Goal: Purchase product/service

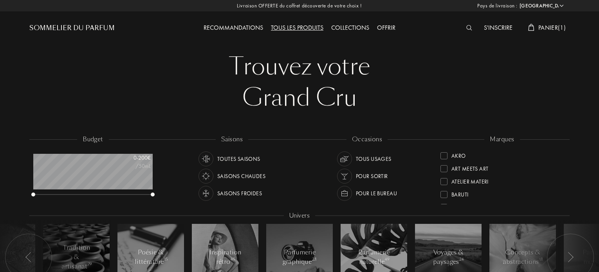
select select "FR"
click at [547, 31] on span "Panier ( 1 )" at bounding box center [551, 27] width 27 height 8
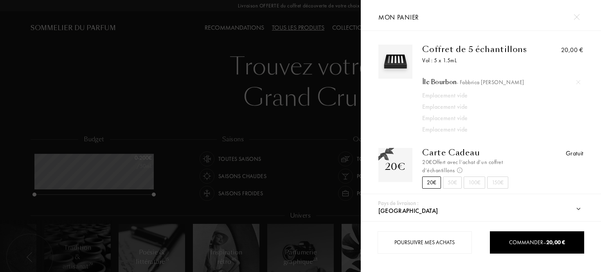
click at [577, 84] on div at bounding box center [579, 82] width 12 height 12
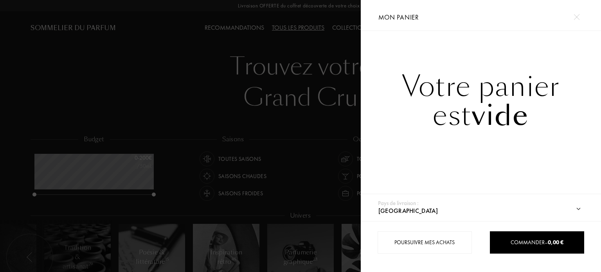
click at [319, 85] on div at bounding box center [180, 136] width 361 height 272
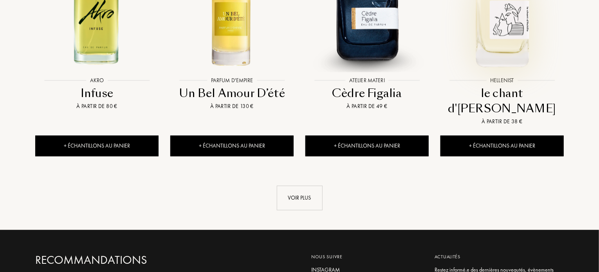
scroll to position [861, 0]
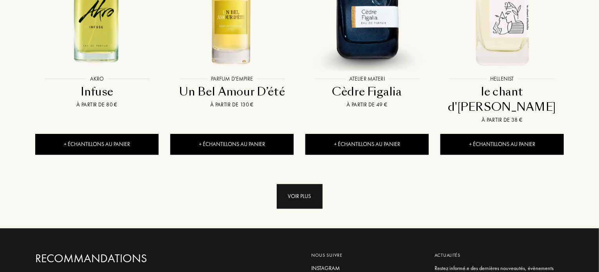
click at [299, 184] on div "Voir plus" at bounding box center [300, 196] width 46 height 25
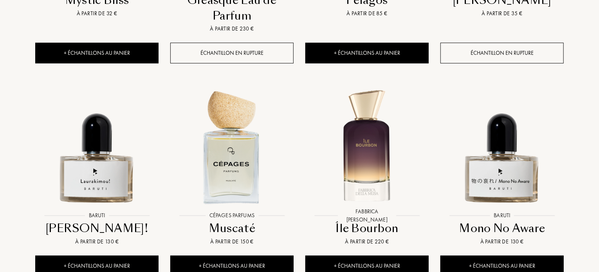
scroll to position [1409, 0]
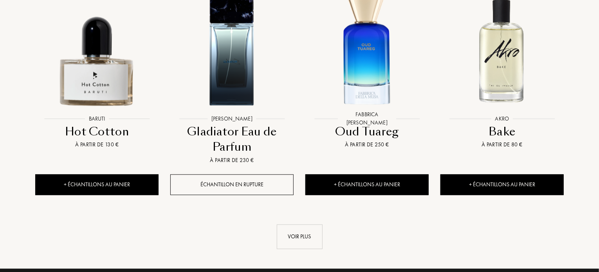
scroll to position [2207, 0]
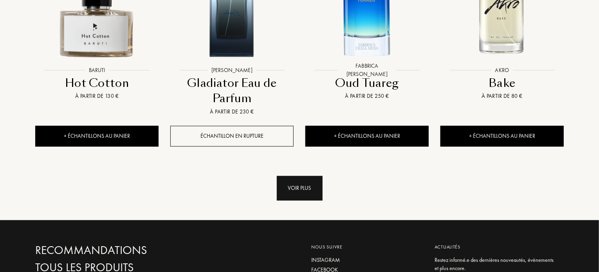
click at [297, 176] on div "Voir plus" at bounding box center [300, 188] width 46 height 25
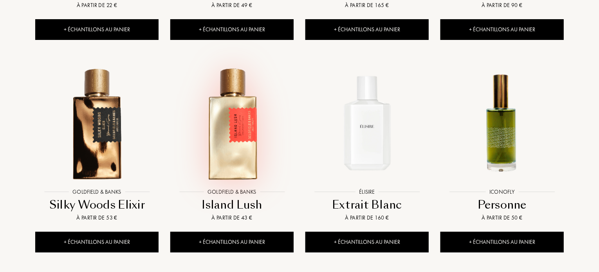
scroll to position [2787, 0]
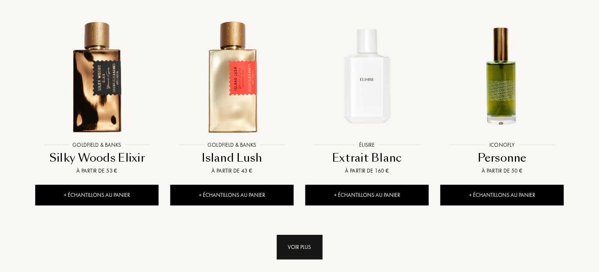
click at [290, 235] on div "Voir plus" at bounding box center [300, 247] width 46 height 25
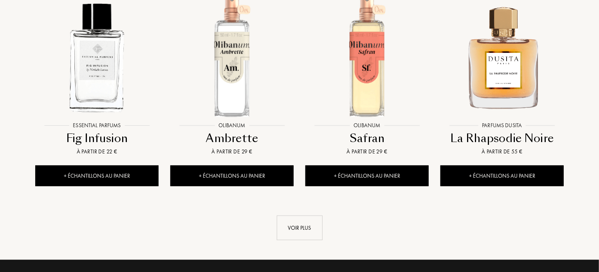
scroll to position [3476, 0]
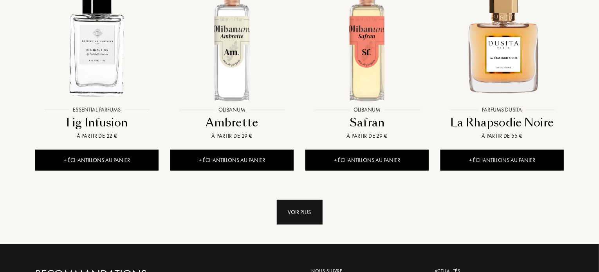
click at [307, 200] on div "Voir plus" at bounding box center [300, 212] width 46 height 25
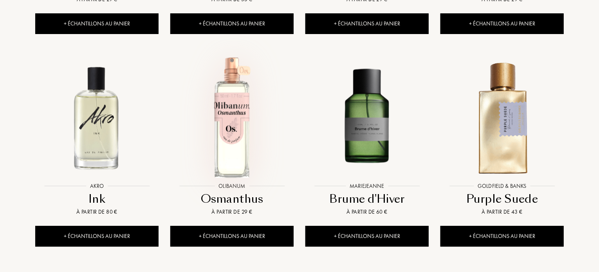
scroll to position [4039, 0]
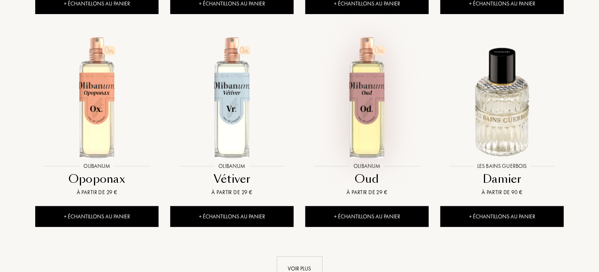
scroll to position [4697, 0]
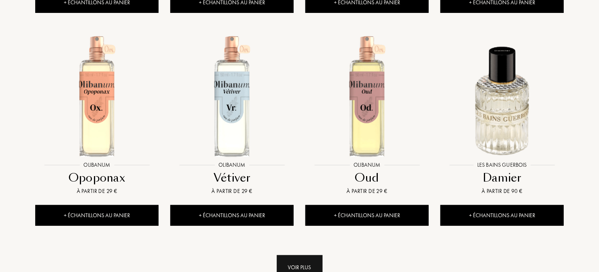
click at [307, 255] on div "Voir plus" at bounding box center [300, 267] width 46 height 25
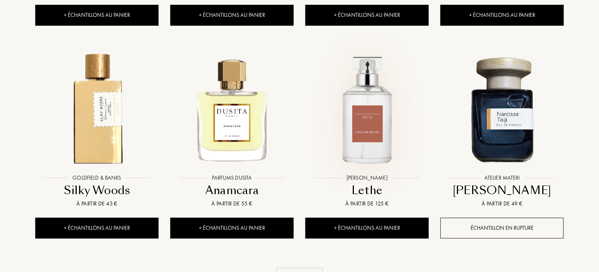
scroll to position [5323, 0]
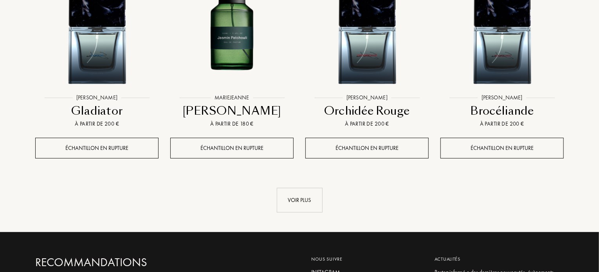
scroll to position [6043, 0]
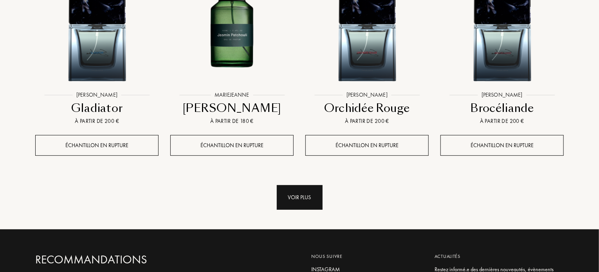
click at [310, 185] on div "Voir plus" at bounding box center [300, 197] width 46 height 25
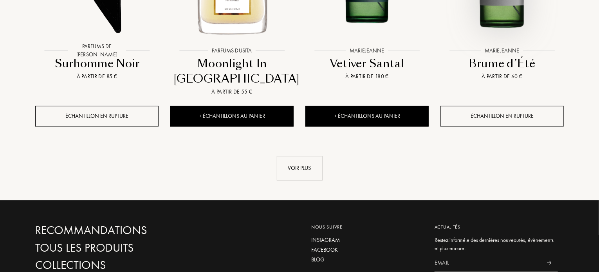
scroll to position [6763, 0]
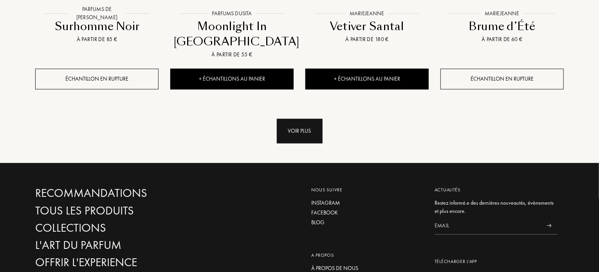
click at [297, 119] on div "Voir plus" at bounding box center [300, 131] width 46 height 25
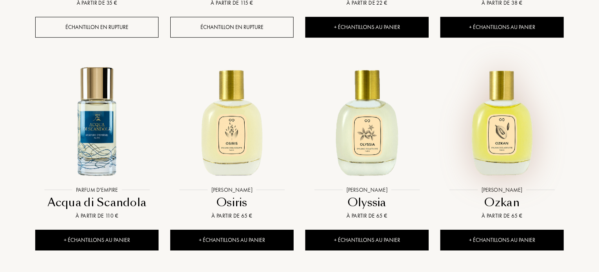
scroll to position [7280, 0]
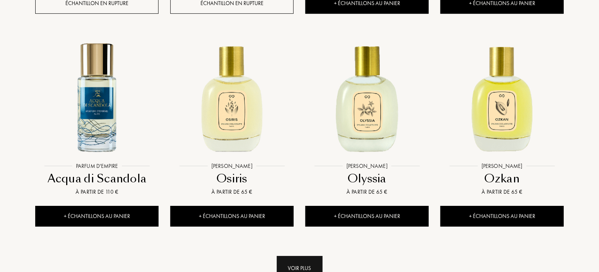
click at [310, 256] on div "Voir plus" at bounding box center [300, 268] width 46 height 25
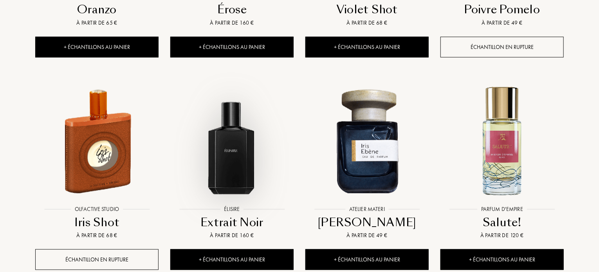
scroll to position [7875, 0]
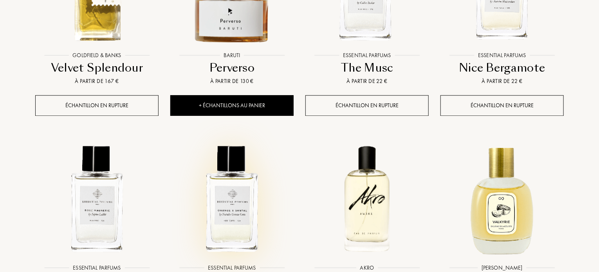
scroll to position [8532, 0]
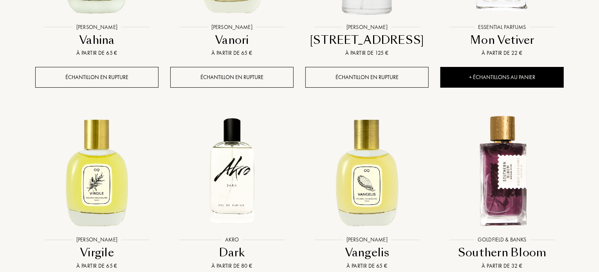
scroll to position [8971, 0]
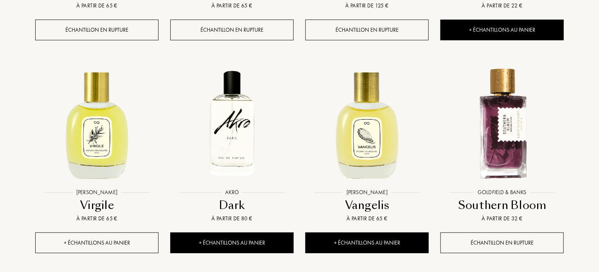
click at [133, 232] on div "+ Échantillons au panier" at bounding box center [96, 242] width 123 height 21
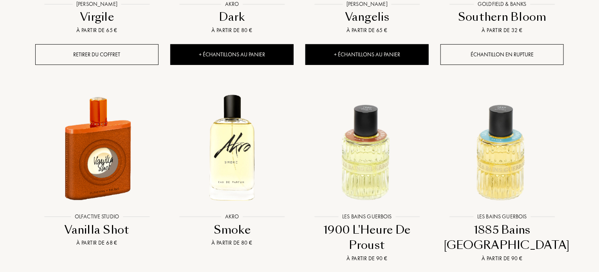
scroll to position [9174, 0]
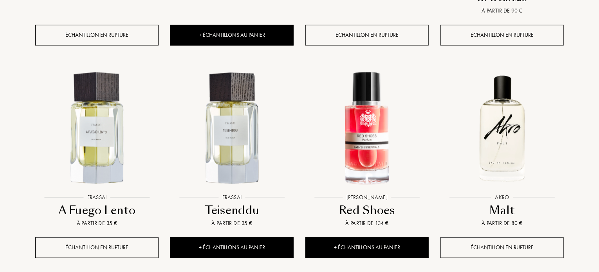
scroll to position [9879, 0]
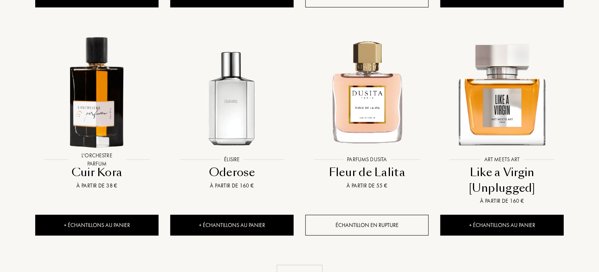
scroll to position [10552, 0]
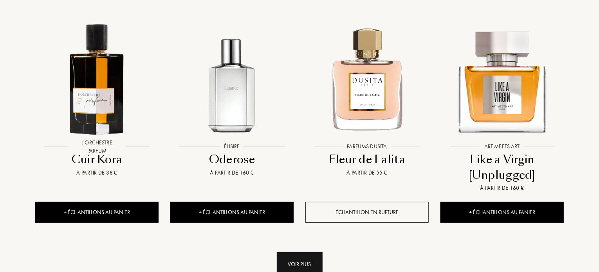
click at [308, 252] on div "Voir plus" at bounding box center [300, 264] width 46 height 25
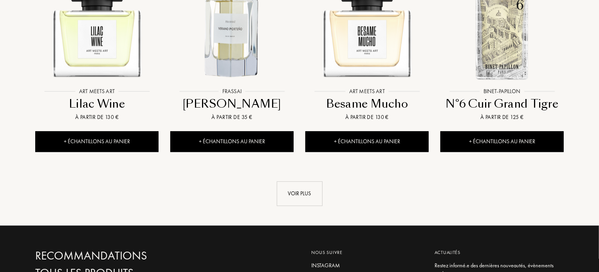
scroll to position [11335, 0]
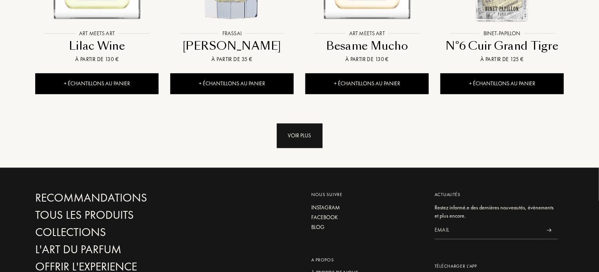
click at [291, 123] on div "Voir plus" at bounding box center [300, 135] width 46 height 25
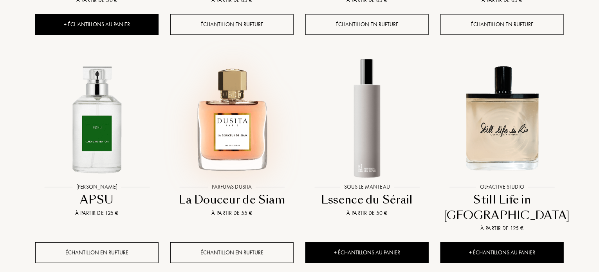
scroll to position [11836, 0]
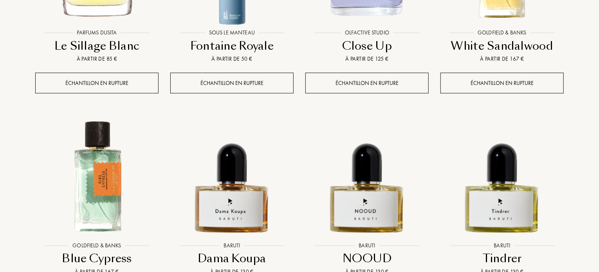
scroll to position [12431, 0]
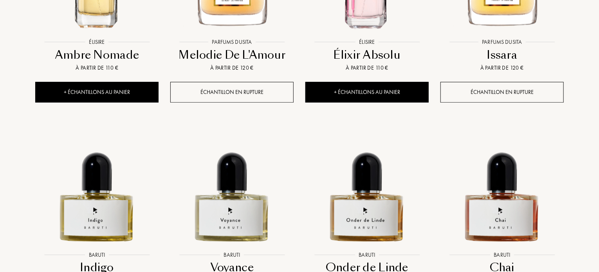
scroll to position [13072, 0]
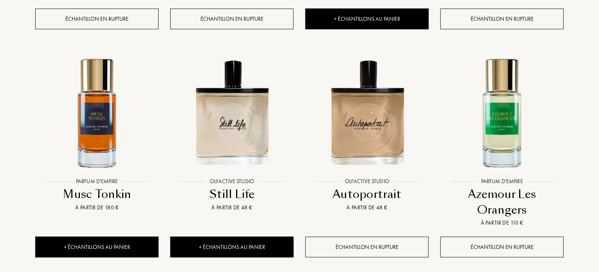
scroll to position [13793, 0]
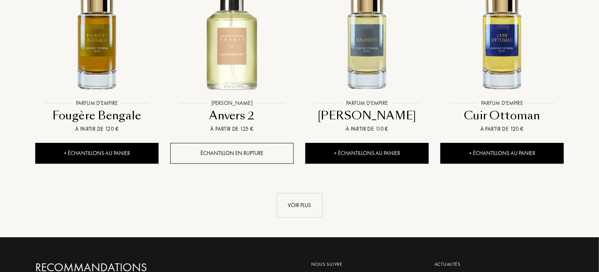
scroll to position [14528, 0]
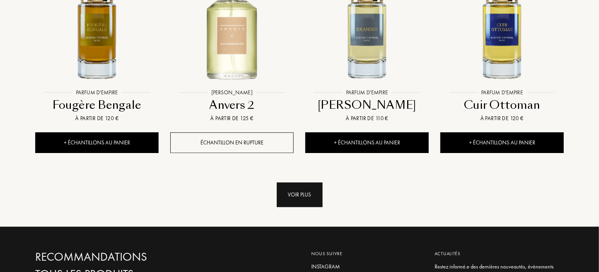
click at [291, 182] on div "Voir plus" at bounding box center [300, 194] width 46 height 25
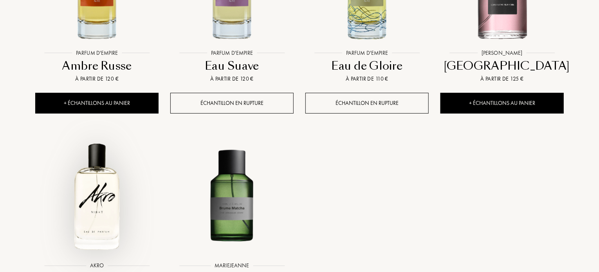
scroll to position [14779, 0]
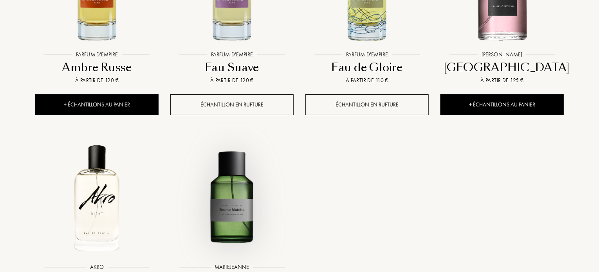
click at [231, 137] on img at bounding box center [232, 198] width 122 height 122
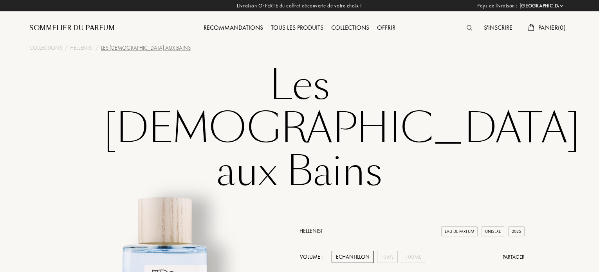
select select "FR"
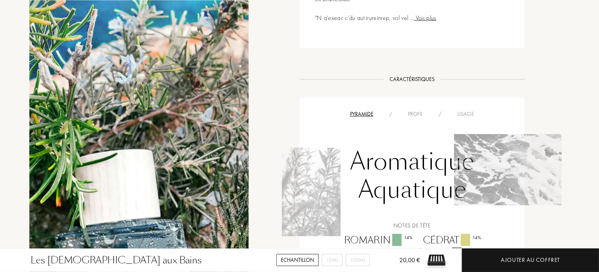
scroll to position [611, 0]
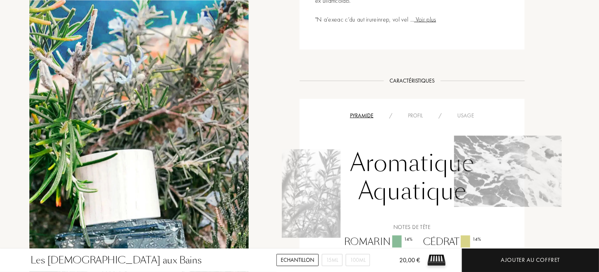
click at [415, 112] on div "Profil" at bounding box center [415, 116] width 31 height 8
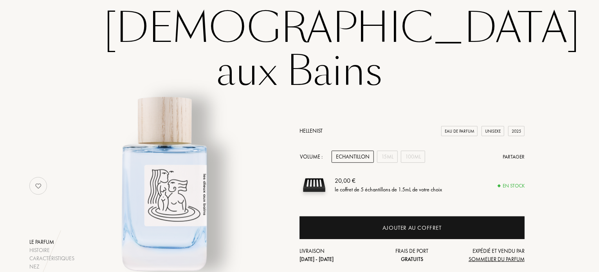
scroll to position [116, 0]
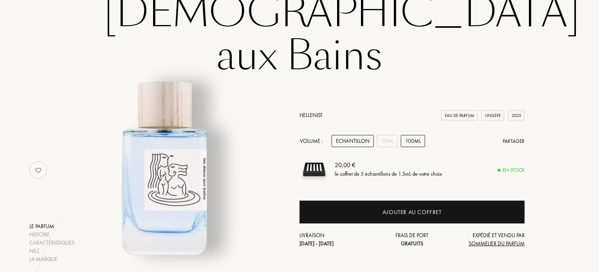
click at [419, 135] on div "100mL" at bounding box center [413, 141] width 24 height 12
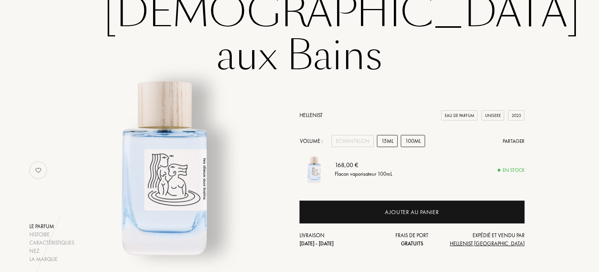
click at [384, 135] on div "15mL" at bounding box center [387, 141] width 21 height 12
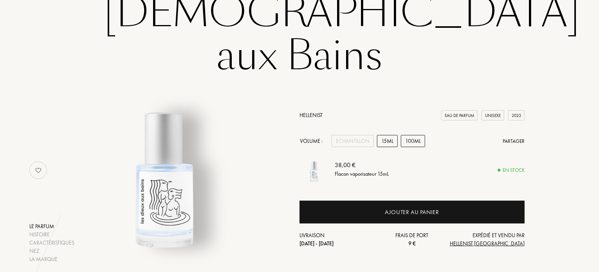
click at [413, 135] on div "100mL" at bounding box center [413, 141] width 24 height 12
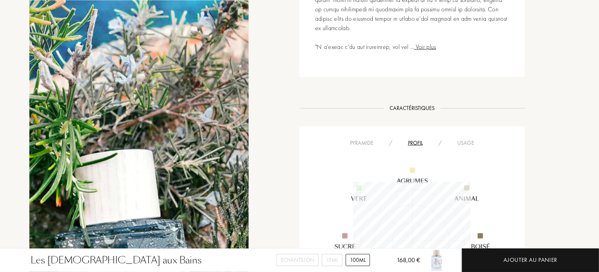
scroll to position [586, 0]
click at [368, 137] on div "Pyramide" at bounding box center [361, 141] width 39 height 8
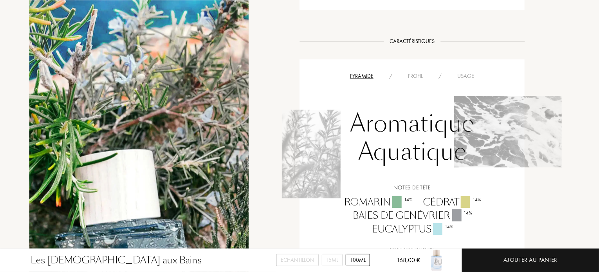
scroll to position [664, 0]
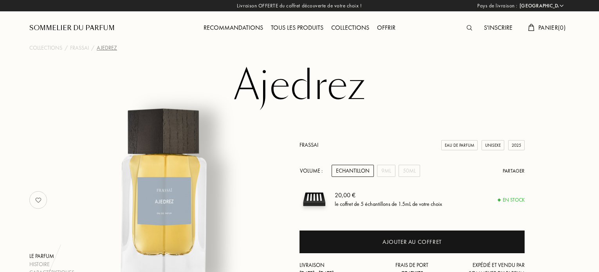
select select "FR"
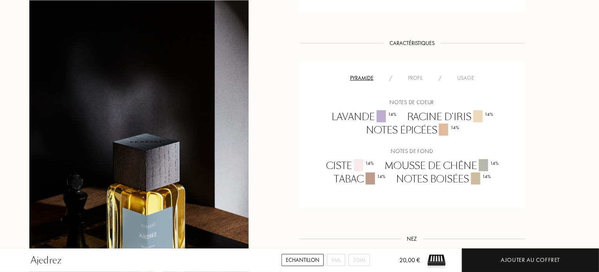
scroll to position [532, 0]
click at [417, 76] on div "Profil" at bounding box center [415, 80] width 31 height 8
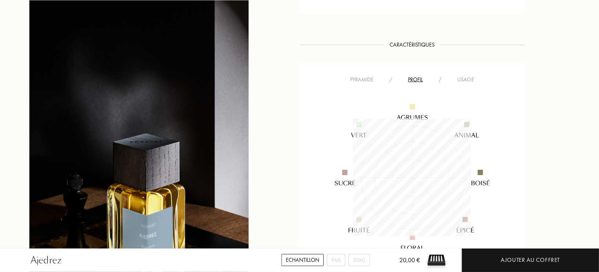
scroll to position [118, 118]
click at [369, 74] on div "Pyramide / Profil / Usage" at bounding box center [411, 168] width 225 height 211
click at [369, 77] on div "Pyramide" at bounding box center [361, 80] width 39 height 8
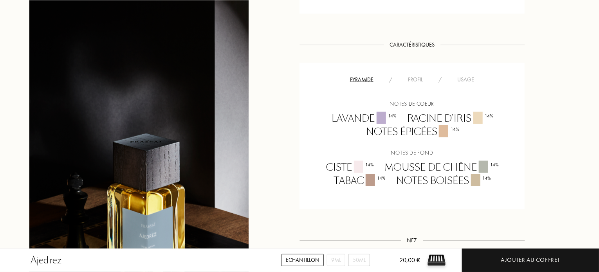
click at [469, 76] on div "Usage" at bounding box center [465, 80] width 32 height 8
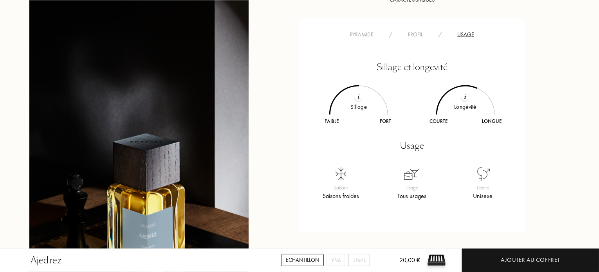
scroll to position [579, 0]
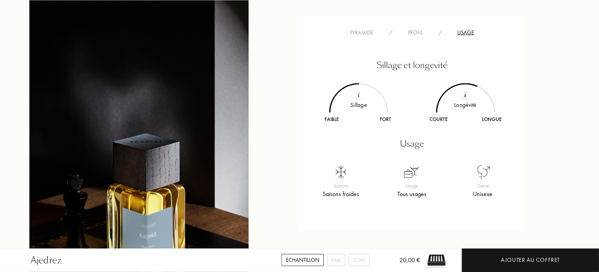
click at [360, 29] on div "Pyramide" at bounding box center [361, 33] width 39 height 8
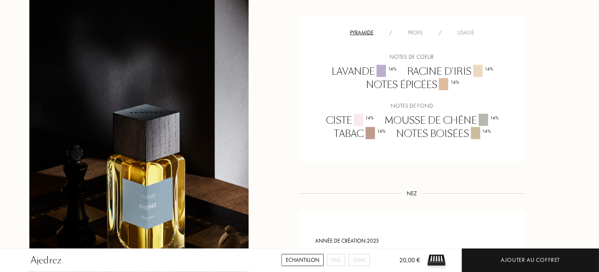
click at [416, 31] on div "Profil" at bounding box center [415, 33] width 31 height 8
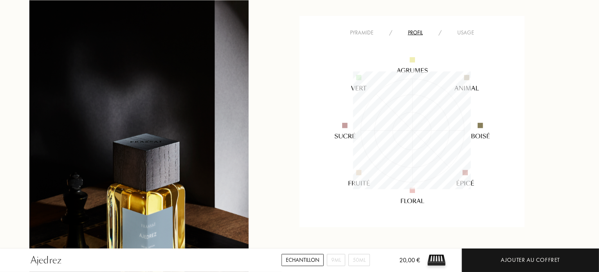
scroll to position [118, 118]
click at [369, 31] on div "Pyramide" at bounding box center [361, 33] width 39 height 8
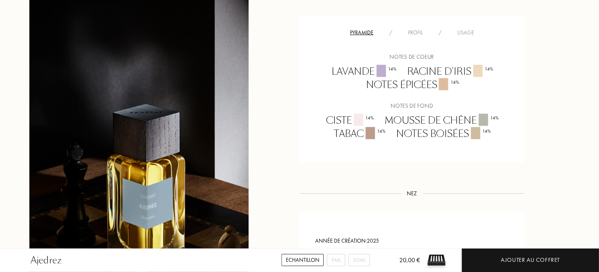
click at [416, 27] on div "Pyramide / Profil / Usage Notes de coeur Lavande 14 % Racine d'iris 14 % Notes …" at bounding box center [411, 89] width 225 height 146
click at [416, 31] on div "Profil" at bounding box center [415, 33] width 31 height 8
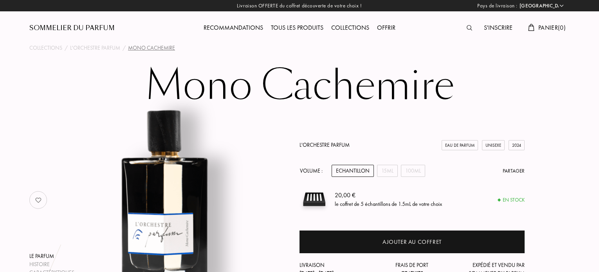
select select "FR"
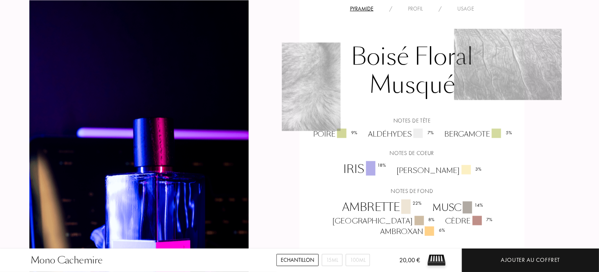
scroll to position [560, 0]
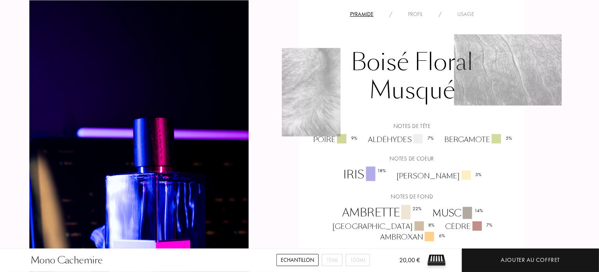
click at [421, 17] on div "Profil" at bounding box center [415, 14] width 31 height 8
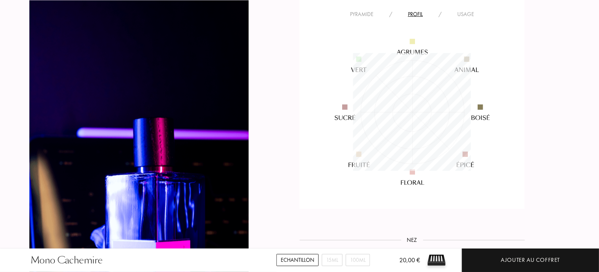
scroll to position [118, 118]
click at [355, 11] on div "Pyramide" at bounding box center [361, 14] width 39 height 8
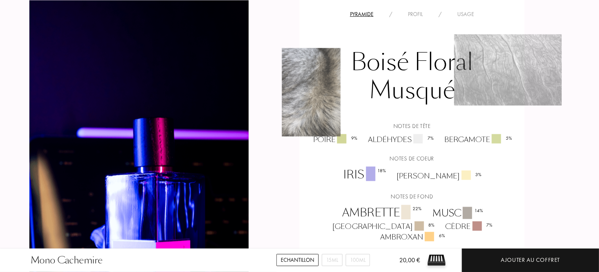
scroll to position [544, 0]
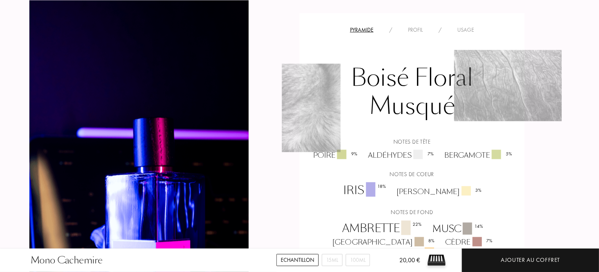
click at [413, 26] on div "Profil" at bounding box center [415, 30] width 31 height 8
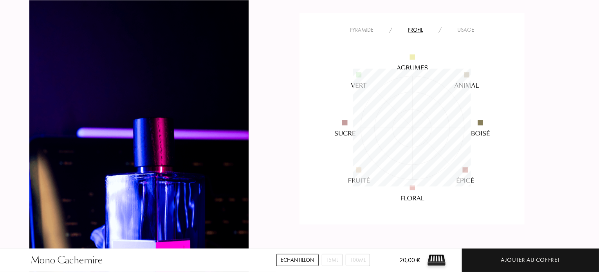
scroll to position [118, 118]
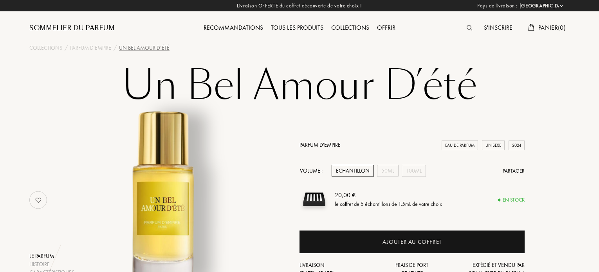
select select "FR"
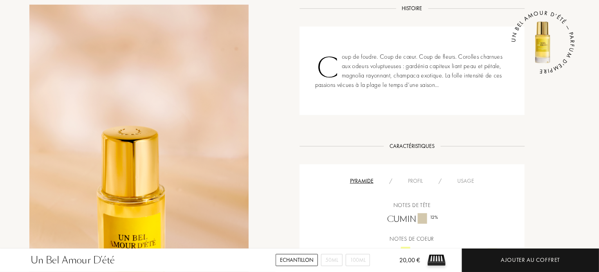
scroll to position [329, 0]
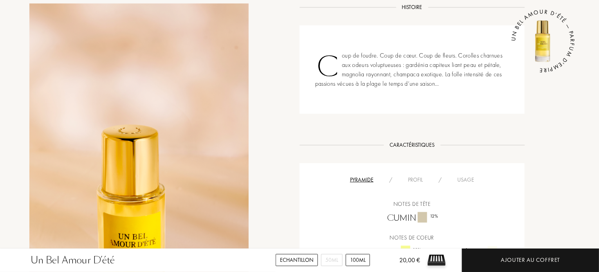
click at [366, 256] on div "100mL" at bounding box center [358, 260] width 24 height 12
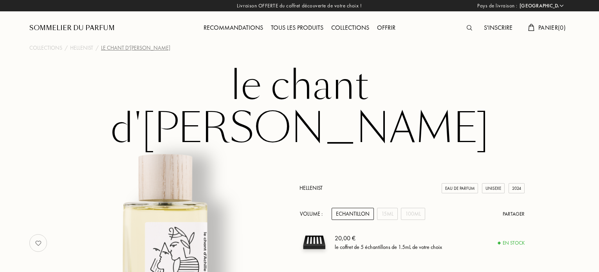
select select "FR"
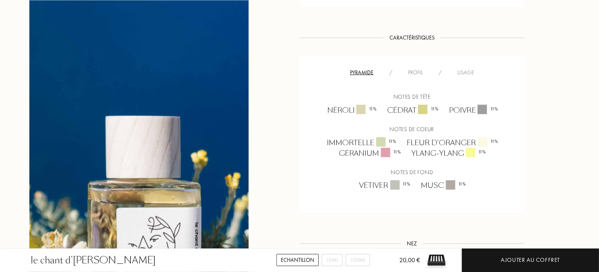
scroll to position [548, 0]
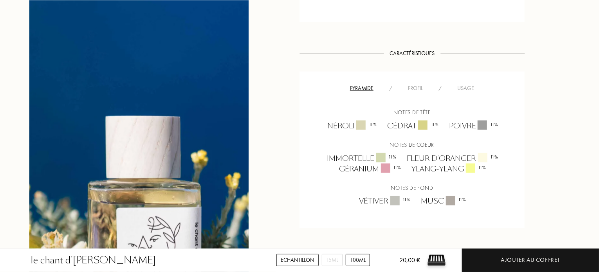
click at [361, 260] on div "100mL" at bounding box center [358, 260] width 24 height 12
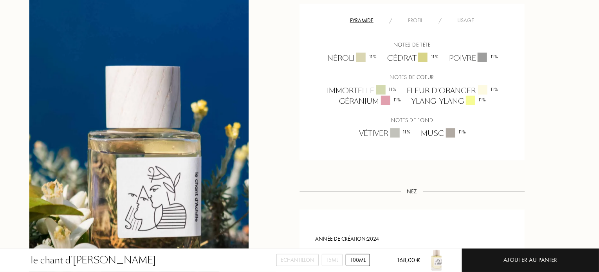
scroll to position [626, 0]
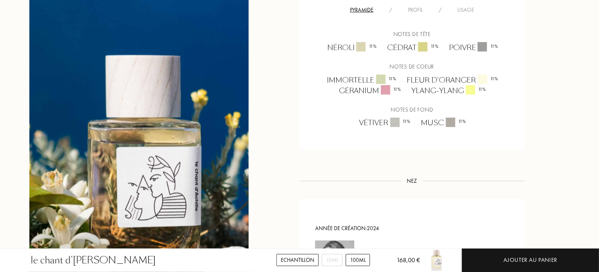
click at [304, 264] on div "Echantillon" at bounding box center [297, 260] width 42 height 12
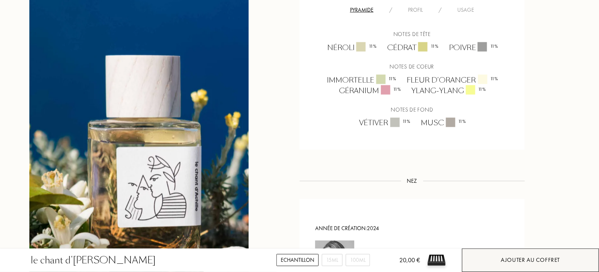
click at [488, 256] on div "Ajouter au coffret" at bounding box center [530, 260] width 137 height 23
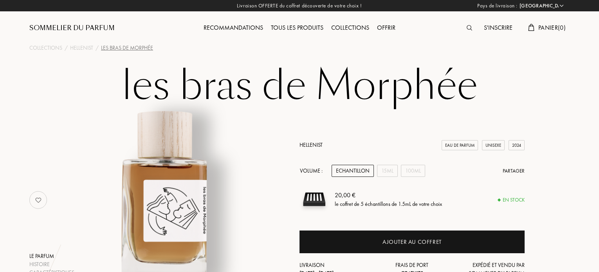
select select "FR"
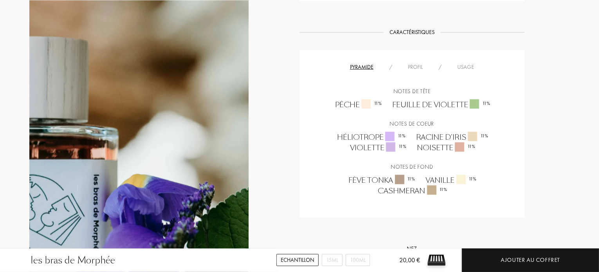
scroll to position [517, 0]
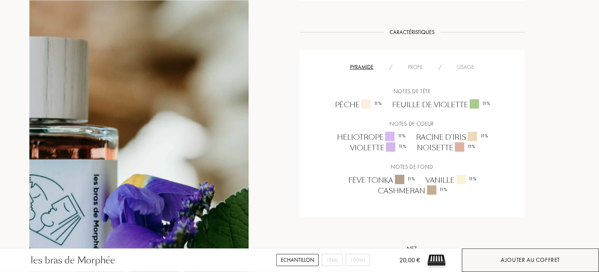
click at [553, 252] on div "Ajouter au coffret" at bounding box center [530, 260] width 137 height 23
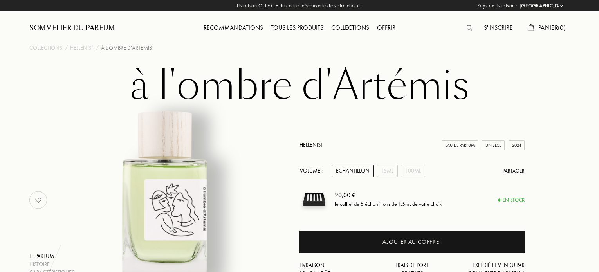
select select "FR"
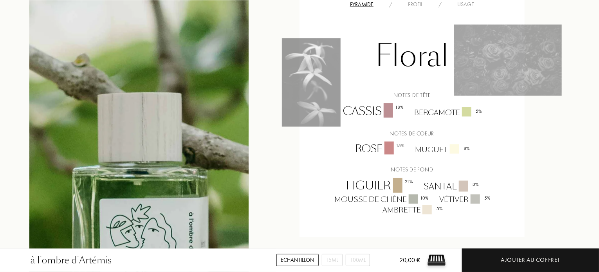
scroll to position [595, 0]
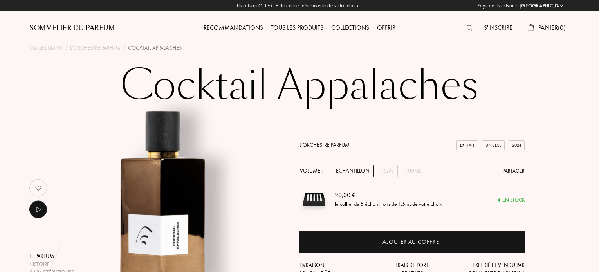
select select "FR"
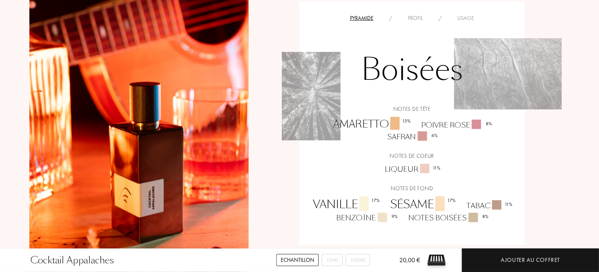
scroll to position [564, 0]
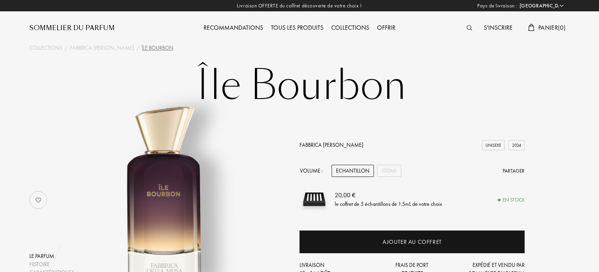
select select "FR"
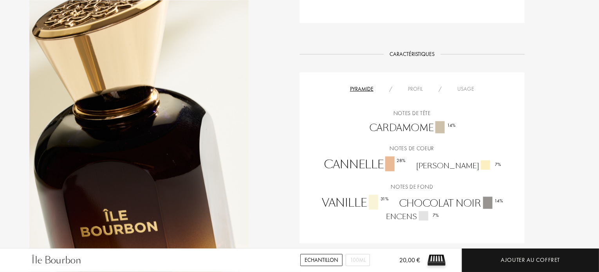
scroll to position [501, 0]
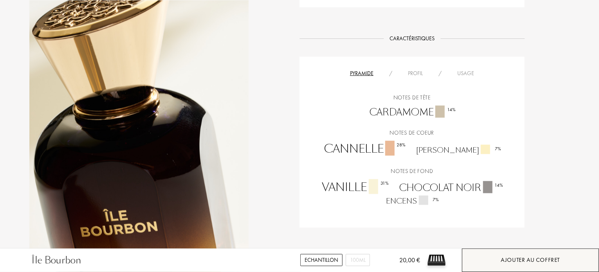
click at [528, 261] on div "Ajouter au coffret" at bounding box center [530, 260] width 59 height 9
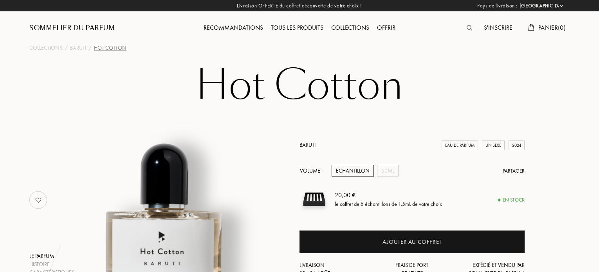
select select "FR"
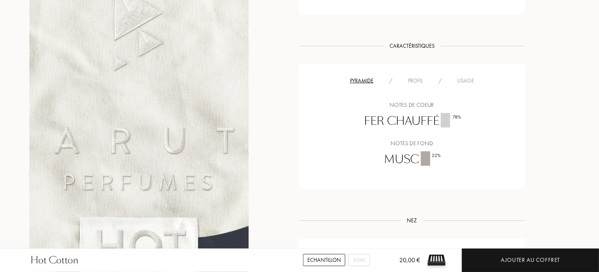
scroll to position [532, 0]
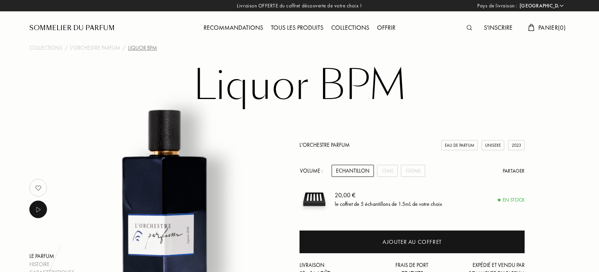
select select "FR"
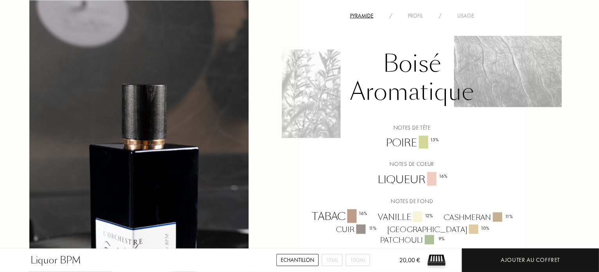
scroll to position [532, 0]
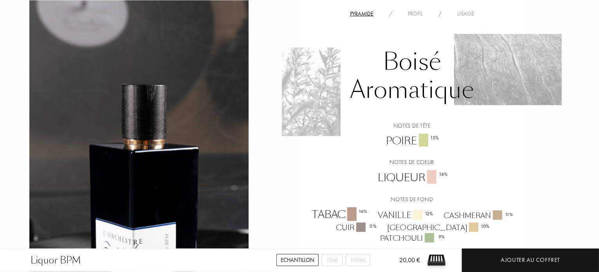
click at [423, 17] on div "Profil" at bounding box center [415, 14] width 31 height 8
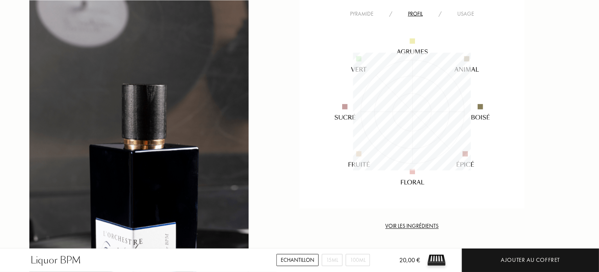
scroll to position [118, 118]
click at [466, 11] on div "Usage" at bounding box center [465, 14] width 32 height 8
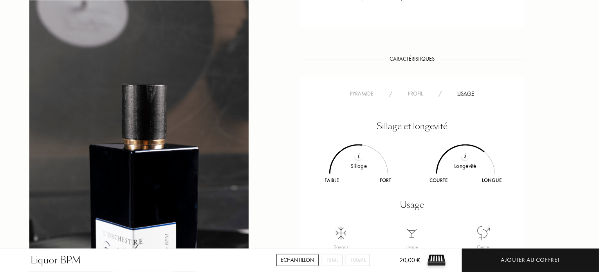
scroll to position [376, 0]
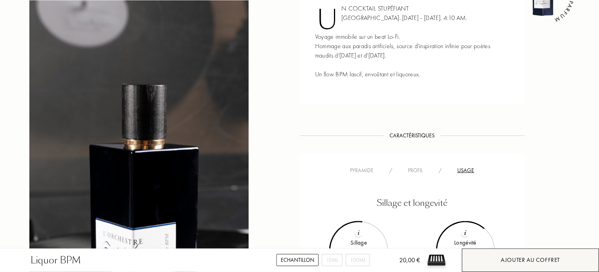
click at [515, 259] on div "Ajouter au coffret" at bounding box center [530, 260] width 59 height 9
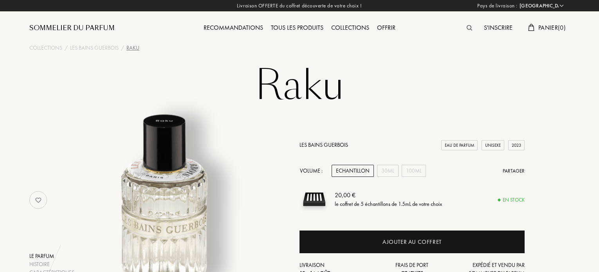
select select "FR"
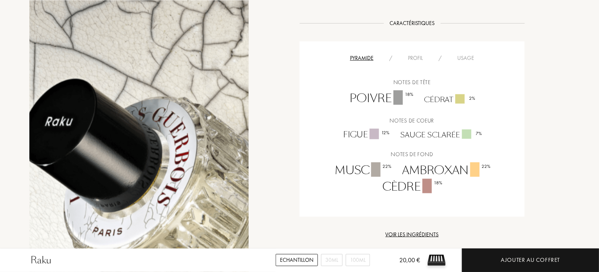
scroll to position [470, 0]
click at [427, 58] on div "Profil" at bounding box center [415, 58] width 31 height 8
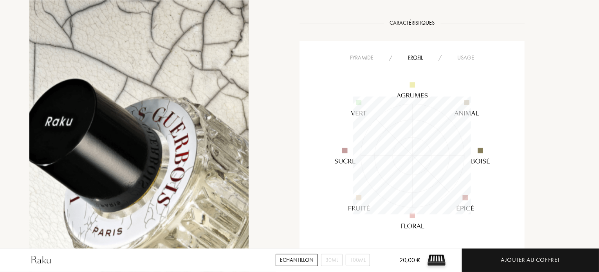
scroll to position [118, 118]
click at [457, 58] on div "Usage" at bounding box center [465, 58] width 32 height 8
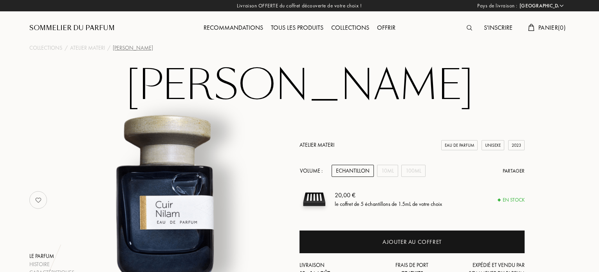
select select "FR"
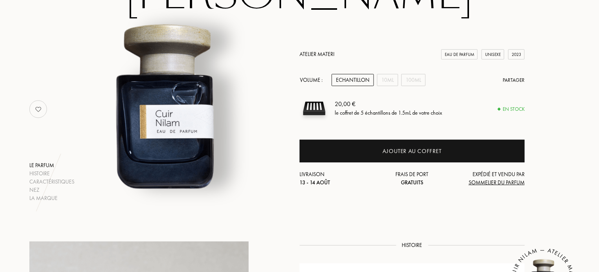
scroll to position [74, 0]
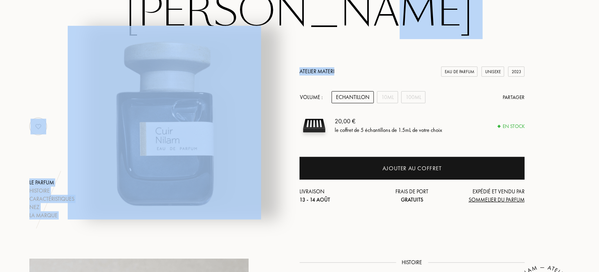
drag, startPoint x: 598, startPoint y: 34, endPoint x: 598, endPoint y: 49, distance: 15.3
click at [513, 35] on div "Atelier Materi Eau de Parfum Unisexe 2023 Volume : Echantillon 10mL 100mL Parta…" at bounding box center [411, 127] width 225 height 186
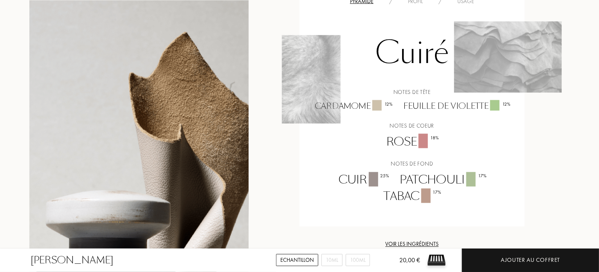
scroll to position [595, 0]
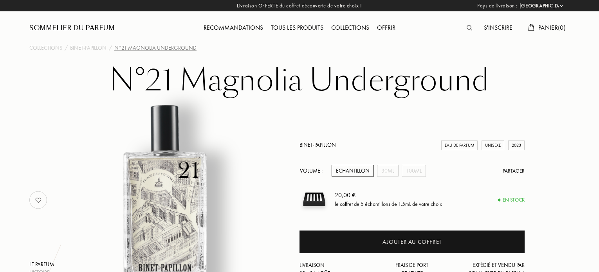
select select "FR"
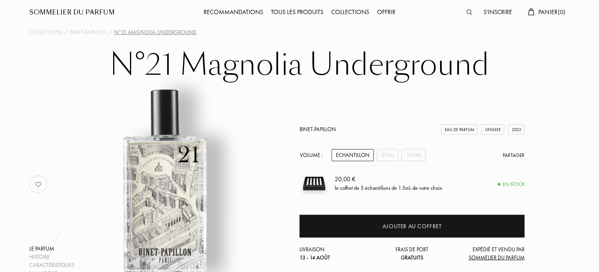
scroll to position [31, 0]
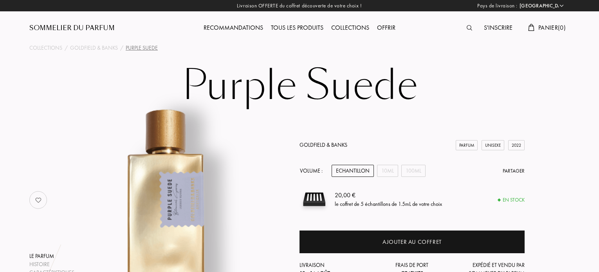
select select "FR"
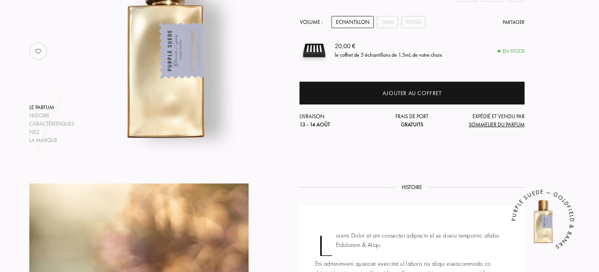
scroll to position [141, 0]
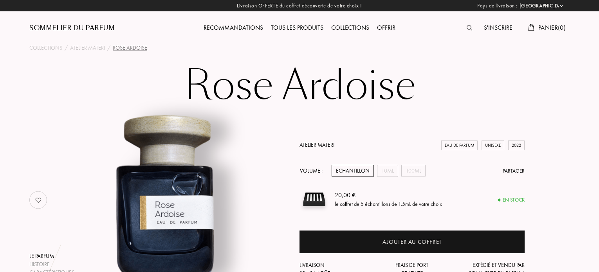
select select "FR"
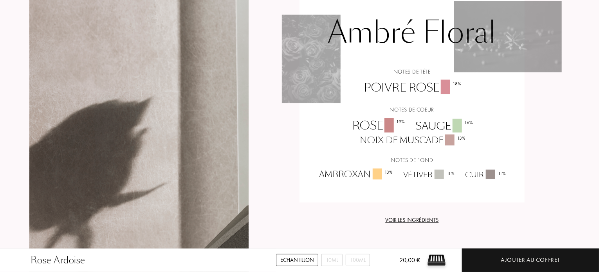
scroll to position [642, 0]
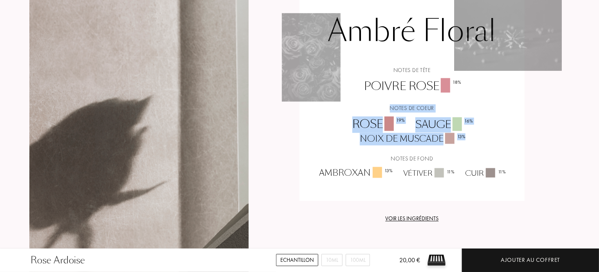
drag, startPoint x: 598, startPoint y: 130, endPoint x: 598, endPoint y: 81, distance: 48.9
click at [598, 81] on div "[PERSON_NAME] Echantillon 10mL 100mL 20,00 € Ajouter au coffret Collections / A…" at bounding box center [299, 93] width 599 height 1470
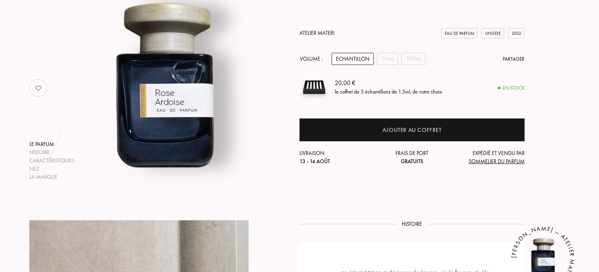
scroll to position [0, 0]
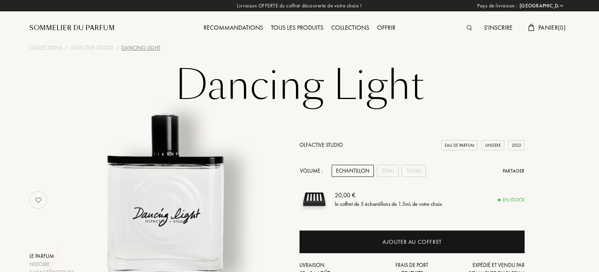
select select "FR"
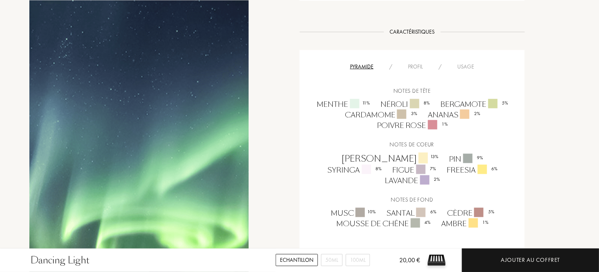
scroll to position [476, 0]
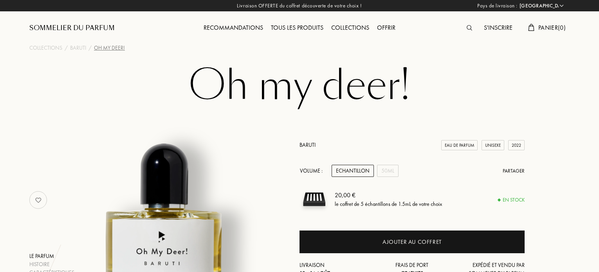
select select "FR"
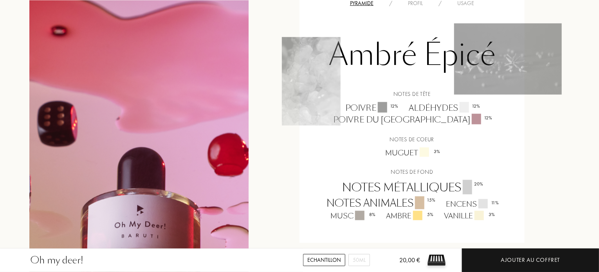
scroll to position [579, 0]
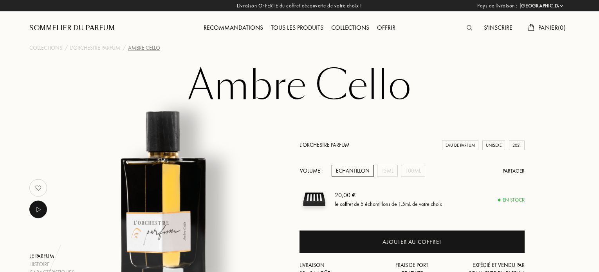
select select "FR"
click at [468, 111] on div "L'Orchestre Parfum Eau de Parfum Unisexe 2021 Volume : Echantillon 15mL 100mL P…" at bounding box center [411, 200] width 225 height 186
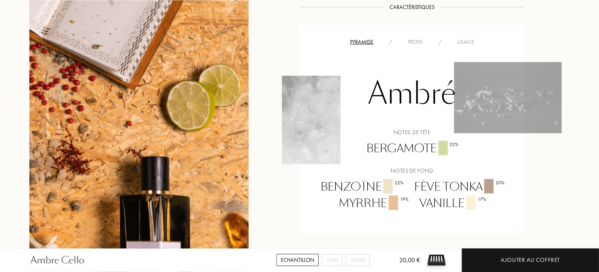
scroll to position [642, 0]
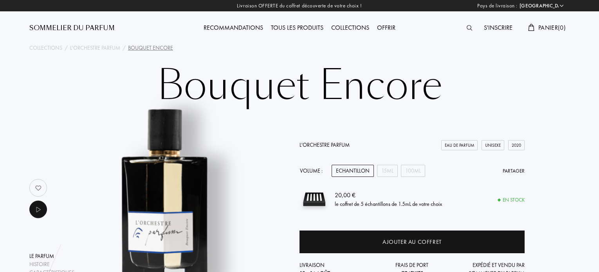
select select "FR"
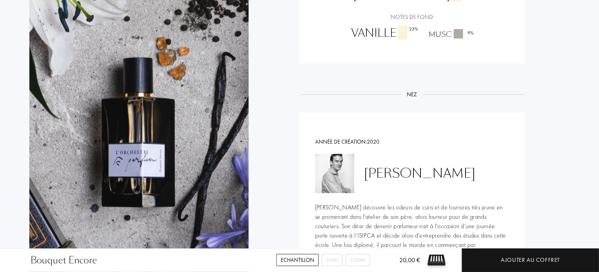
scroll to position [877, 0]
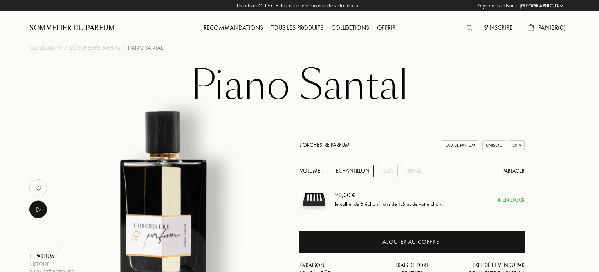
select select "FR"
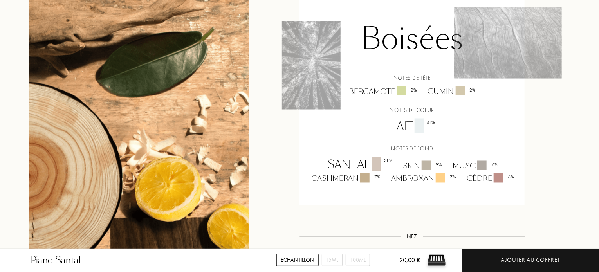
scroll to position [642, 0]
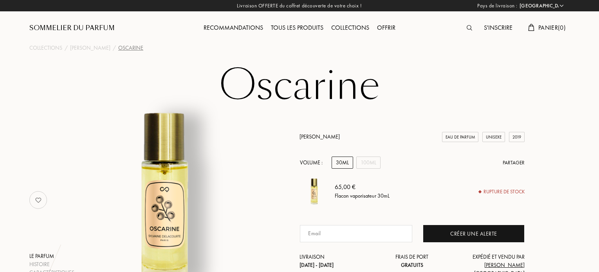
select select "FR"
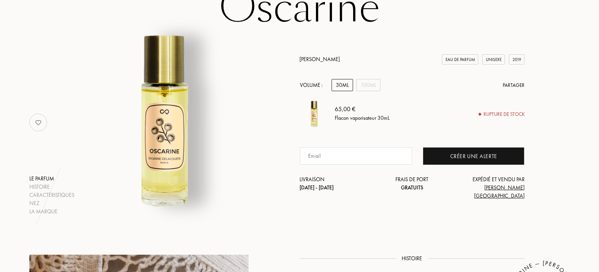
scroll to position [78, 0]
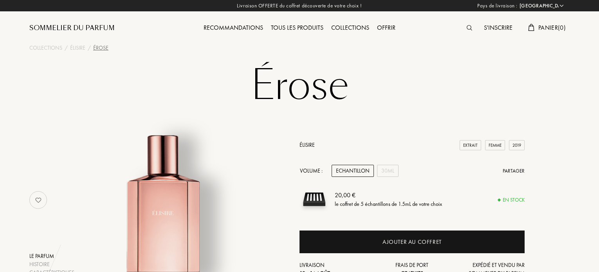
select select "FR"
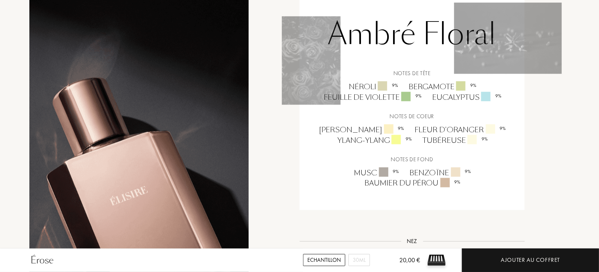
scroll to position [579, 0]
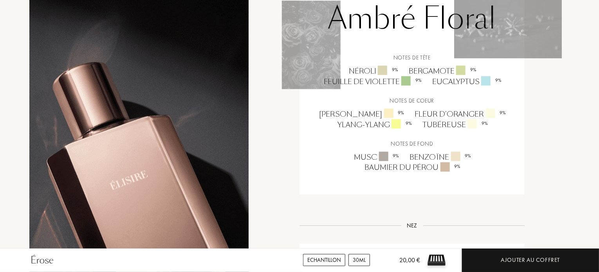
click at [365, 258] on div "30mL" at bounding box center [359, 260] width 22 height 12
click at [337, 257] on div "Echantillon" at bounding box center [324, 260] width 42 height 12
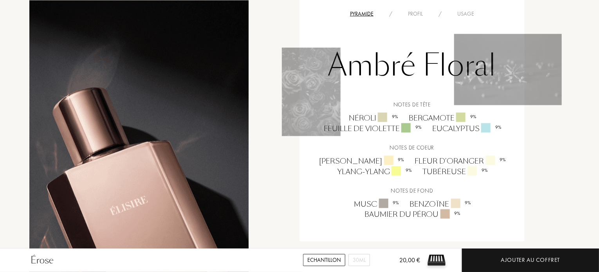
scroll to position [517, 0]
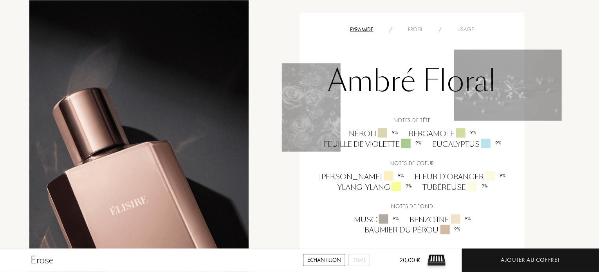
click at [416, 25] on div "Pyramide / Profil / Usage" at bounding box center [411, 29] width 213 height 9
click at [416, 29] on div "Profil" at bounding box center [415, 29] width 31 height 8
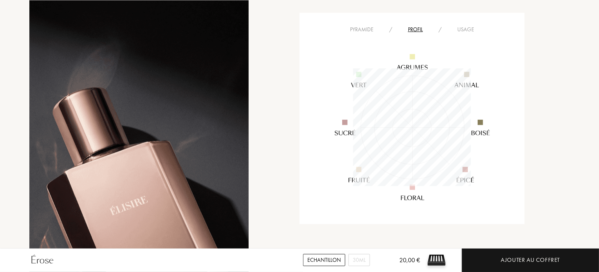
scroll to position [118, 118]
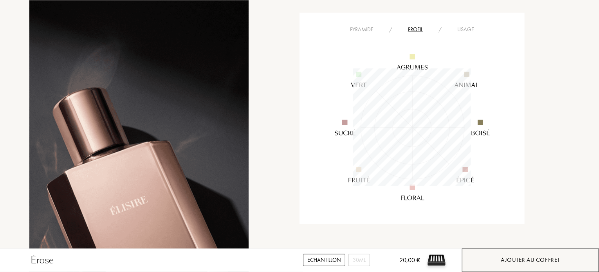
click at [539, 252] on div "Ajouter au coffret" at bounding box center [530, 260] width 137 height 23
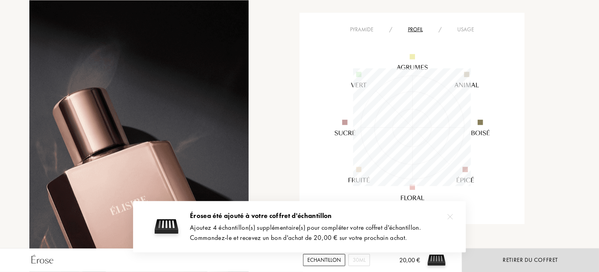
click at [449, 220] on div at bounding box center [450, 217] width 16 height 16
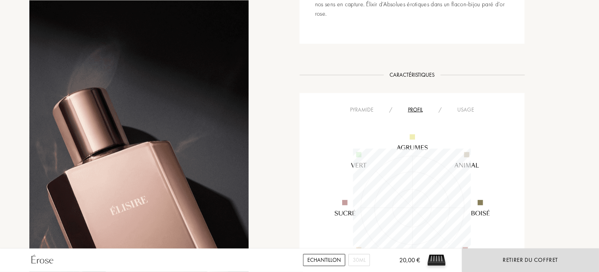
scroll to position [454, 0]
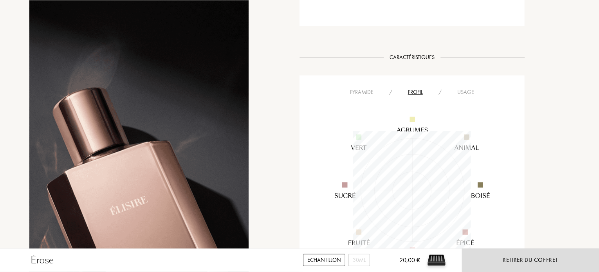
click at [359, 90] on div "Pyramide" at bounding box center [361, 92] width 39 height 8
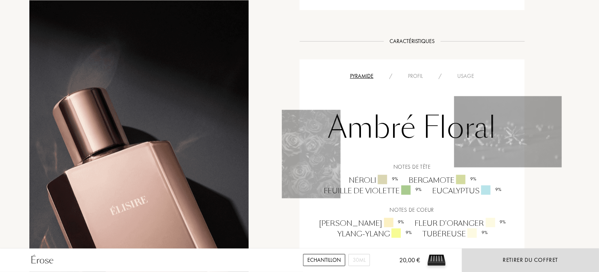
scroll to position [470, 0]
click at [413, 75] on div "Profil" at bounding box center [415, 76] width 31 height 8
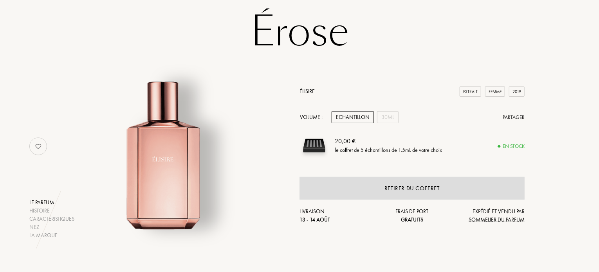
scroll to position [0, 0]
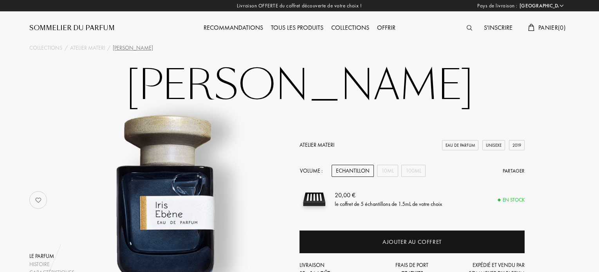
select select "FR"
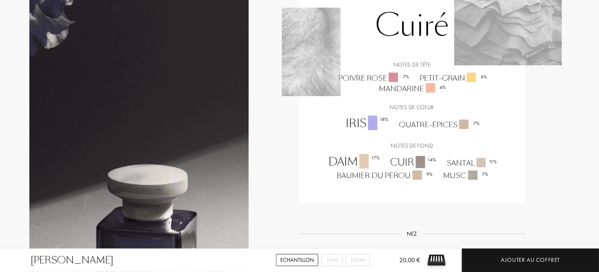
scroll to position [658, 0]
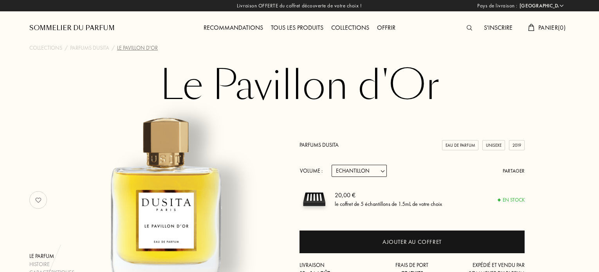
select select "FR"
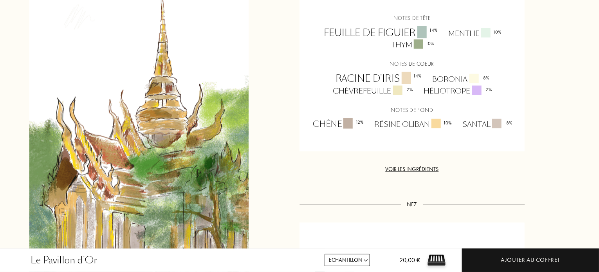
scroll to position [564, 0]
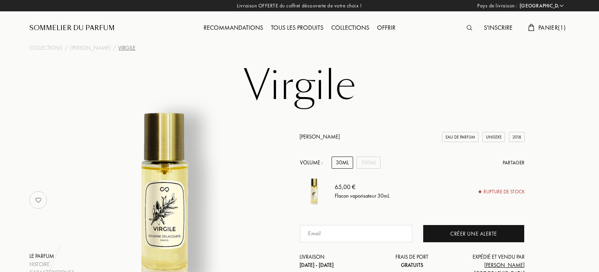
select select "FR"
click at [368, 168] on div "100mL" at bounding box center [368, 163] width 24 height 12
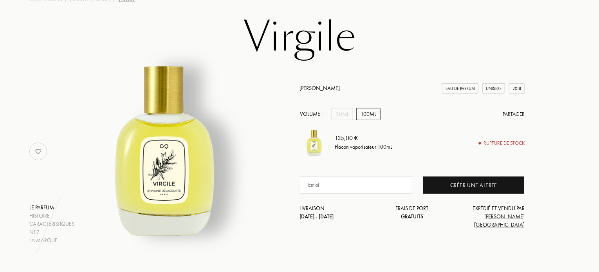
scroll to position [63, 0]
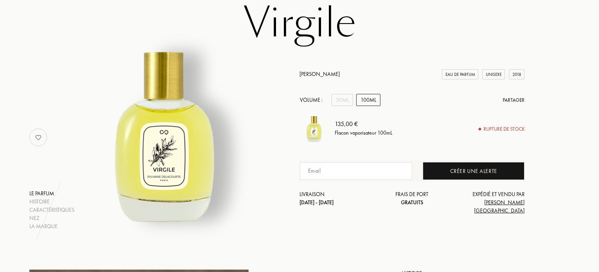
click at [384, 178] on input at bounding box center [356, 170] width 112 height 17
type input "marine.hannouna@hotmail.com"
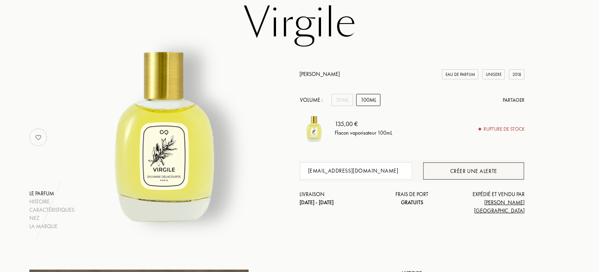
click at [477, 172] on div "Créer une alerte" at bounding box center [473, 170] width 101 height 17
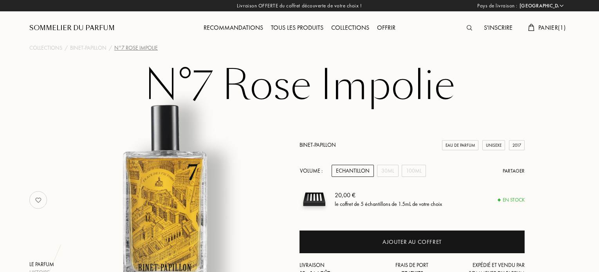
select select "FR"
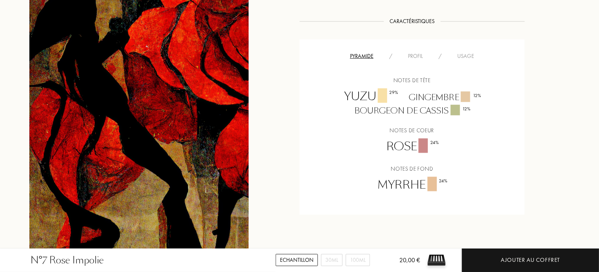
scroll to position [517, 0]
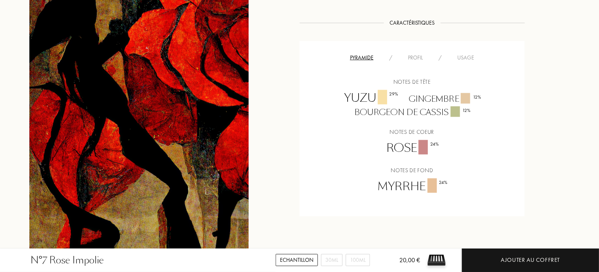
click at [423, 58] on div "Profil" at bounding box center [415, 58] width 31 height 8
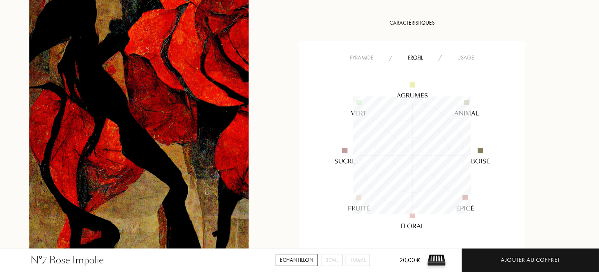
scroll to position [118, 118]
click at [456, 58] on div "Usage" at bounding box center [465, 58] width 32 height 8
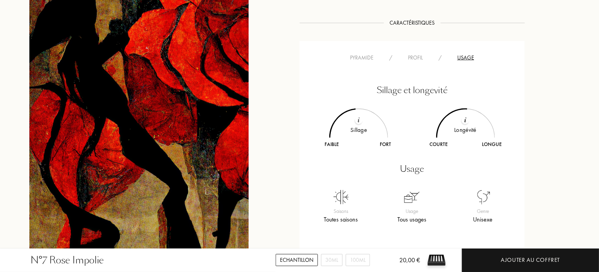
click at [418, 58] on div "Profil" at bounding box center [415, 58] width 31 height 8
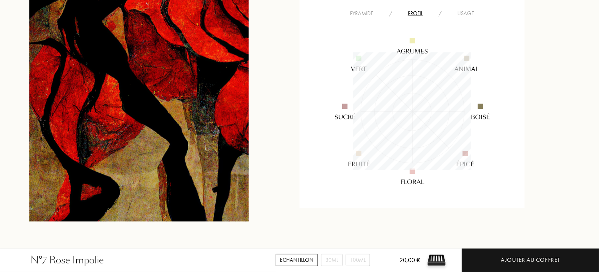
scroll to position [548, 0]
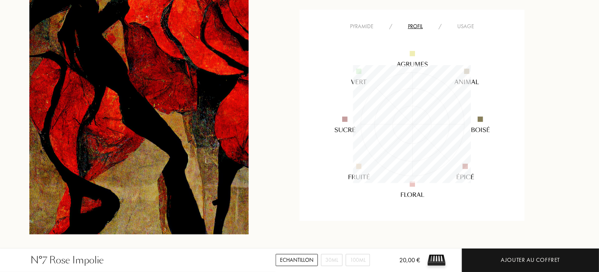
click at [361, 28] on div "Pyramide" at bounding box center [361, 26] width 39 height 8
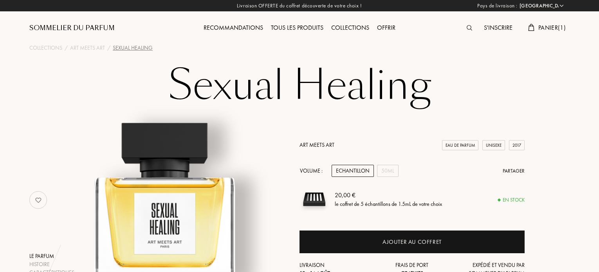
select select "FR"
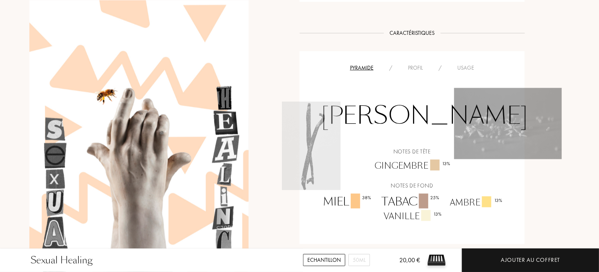
scroll to position [595, 0]
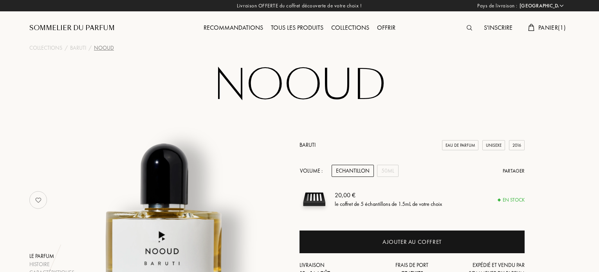
select select "FR"
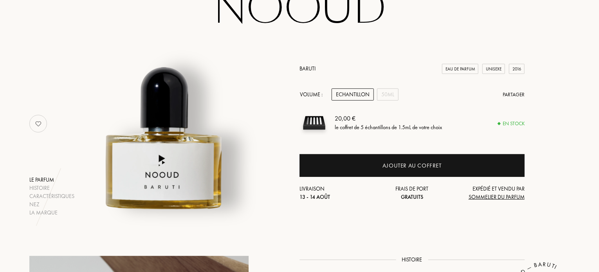
scroll to position [69, 0]
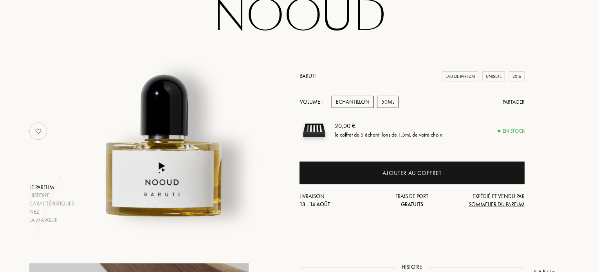
click at [378, 100] on div "50mL" at bounding box center [388, 102] width 22 height 12
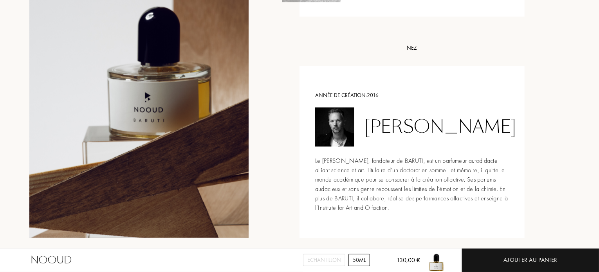
scroll to position [700, 0]
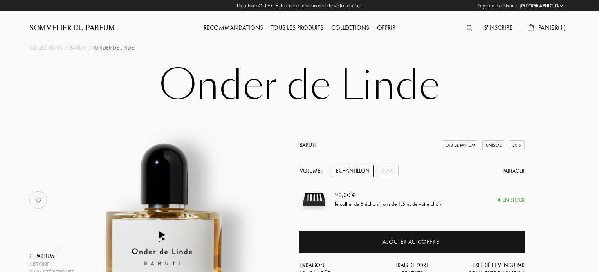
select select "FR"
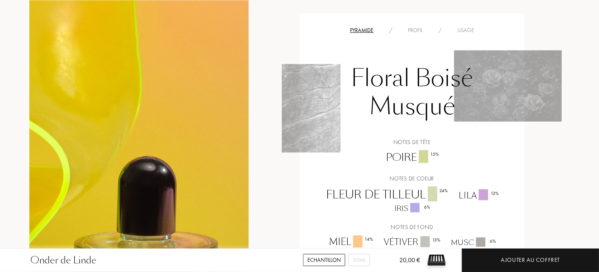
scroll to position [531, 0]
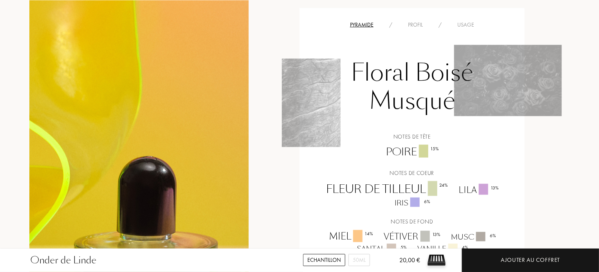
click at [417, 21] on div "Profil" at bounding box center [415, 25] width 31 height 8
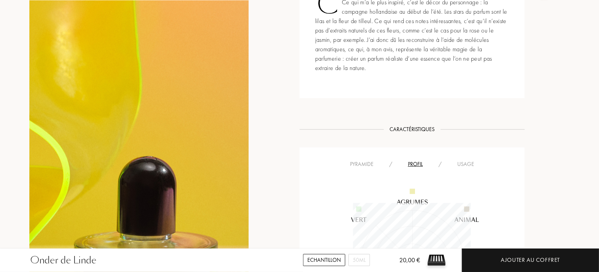
scroll to position [390, 0]
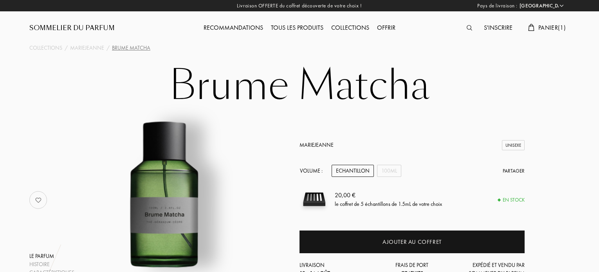
select select "FR"
click at [558, 27] on span "Panier ( 1 )" at bounding box center [551, 27] width 27 height 8
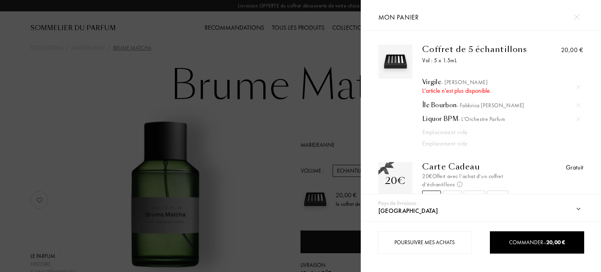
click at [577, 84] on div at bounding box center [579, 87] width 12 height 12
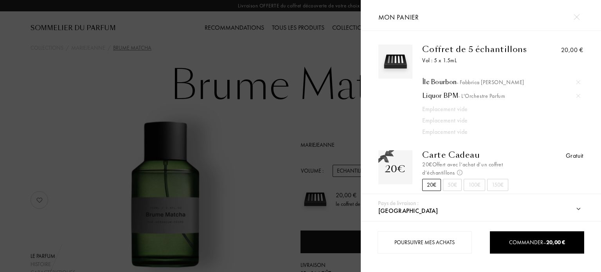
click at [347, 95] on div at bounding box center [180, 136] width 361 height 272
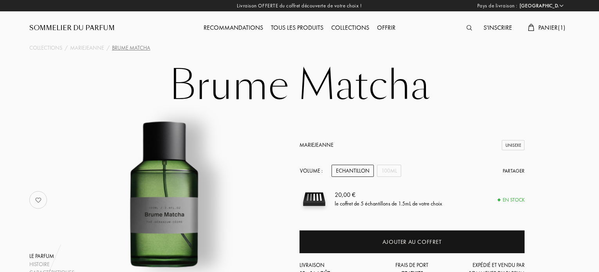
scroll to position [16, 0]
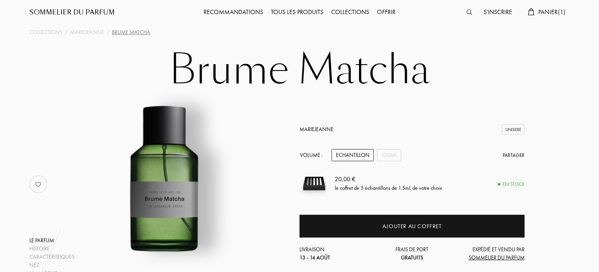
click at [556, 14] on span "Panier ( 1 )" at bounding box center [551, 12] width 27 height 8
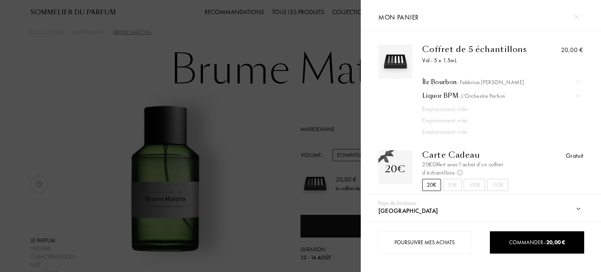
click at [207, 45] on div at bounding box center [180, 136] width 361 height 272
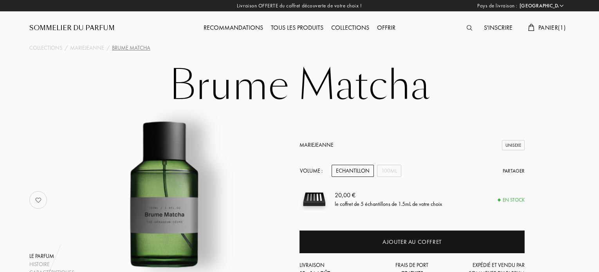
select select "FR"
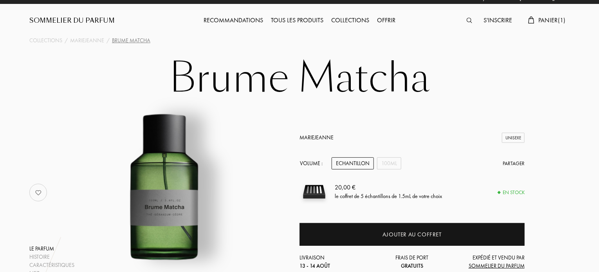
scroll to position [16, 0]
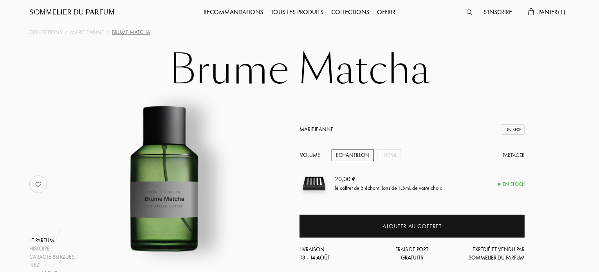
click at [553, 20] on div "S'inscrire Panier ( 1 )" at bounding box center [501, 5] width 135 height 43
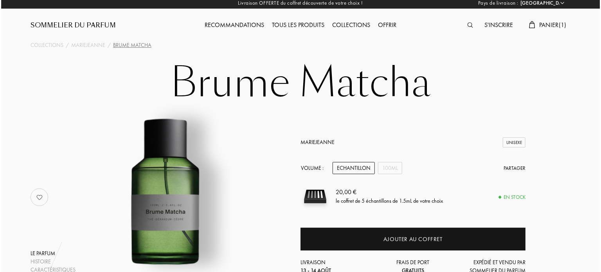
scroll to position [0, 0]
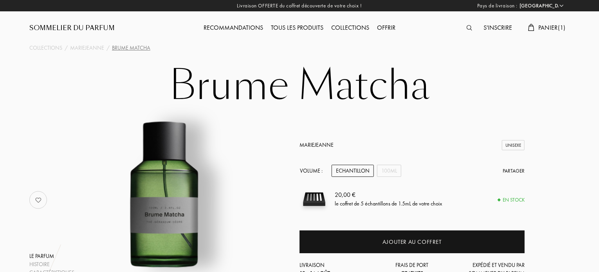
click at [535, 25] on div "Panier ( 1 )" at bounding box center [546, 28] width 45 height 10
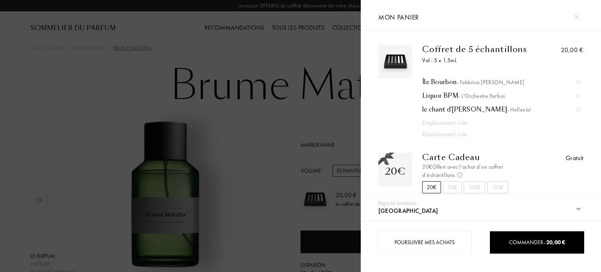
click at [302, 101] on div at bounding box center [180, 136] width 361 height 272
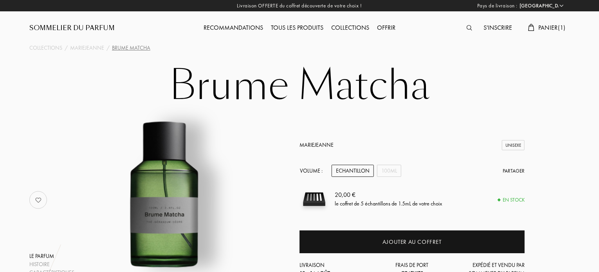
click at [543, 28] on span "Panier ( 1 )" at bounding box center [551, 27] width 27 height 8
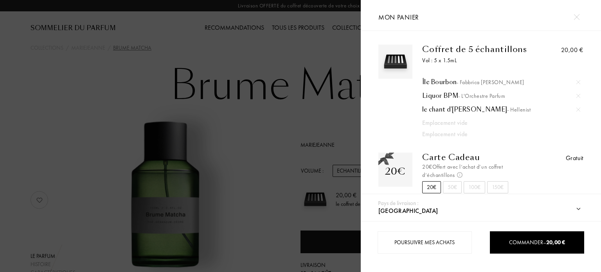
click at [335, 124] on div at bounding box center [180, 136] width 361 height 272
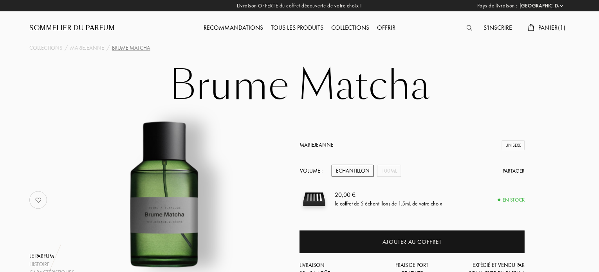
click at [541, 28] on span "Panier ( 1 )" at bounding box center [551, 27] width 27 height 8
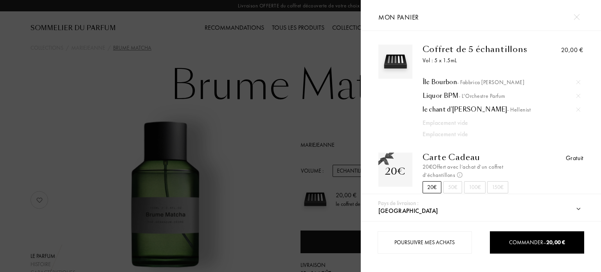
click at [62, 48] on div at bounding box center [180, 136] width 361 height 272
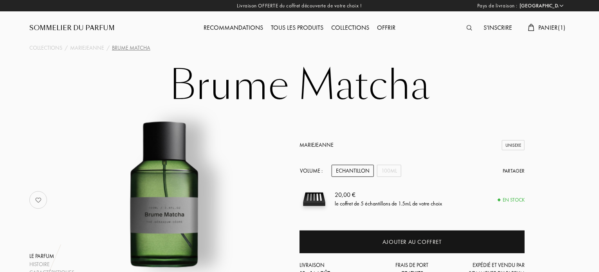
click at [555, 25] on span "Panier ( 1 )" at bounding box center [551, 27] width 27 height 8
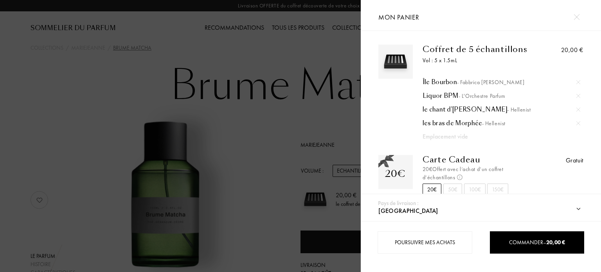
click at [326, 101] on div at bounding box center [180, 136] width 361 height 272
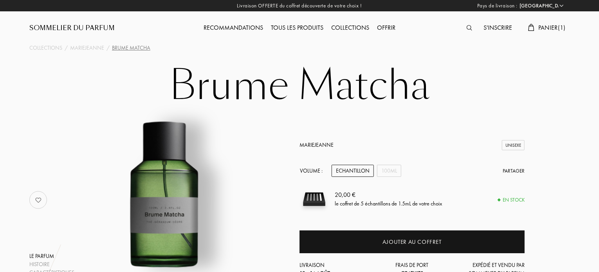
click at [545, 31] on span "Panier ( 1 )" at bounding box center [551, 27] width 27 height 8
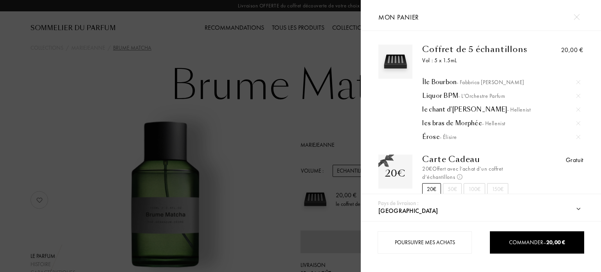
scroll to position [9, 0]
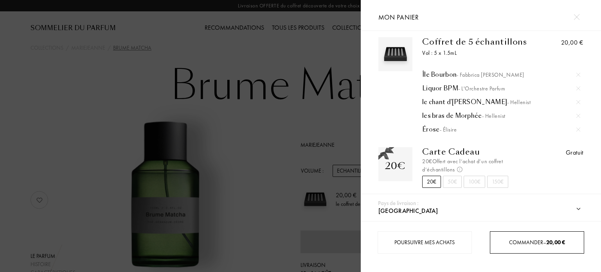
click at [542, 250] on div "Commander – 20,00 €" at bounding box center [537, 242] width 94 height 22
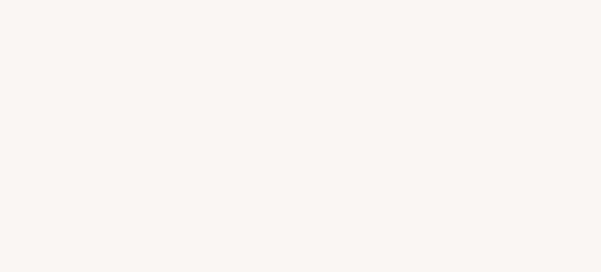
select select "FR"
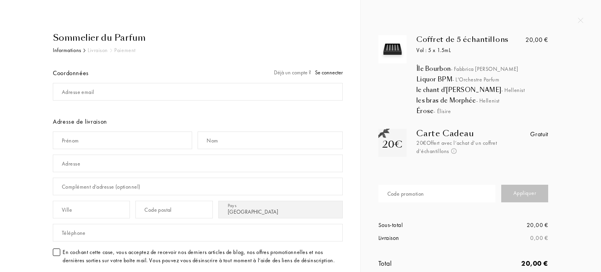
click at [300, 100] on div "Adresse email" at bounding box center [198, 91] width 290 height 23
click at [303, 96] on input "mail" at bounding box center [198, 92] width 290 height 18
type input "ù"
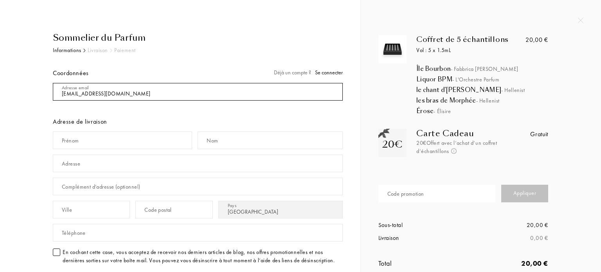
type input "marine.hannouna@hotmail.com"
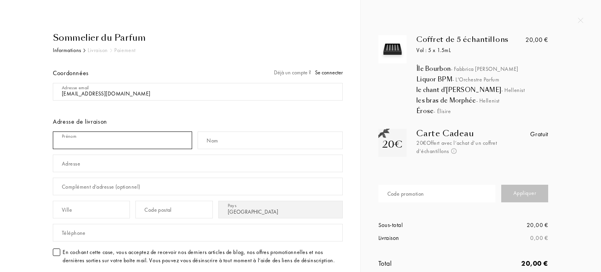
click at [161, 133] on input "text" at bounding box center [122, 141] width 139 height 18
type input "Marine"
type input "HANNOUNA"
type input "27 rue Edith Piaf"
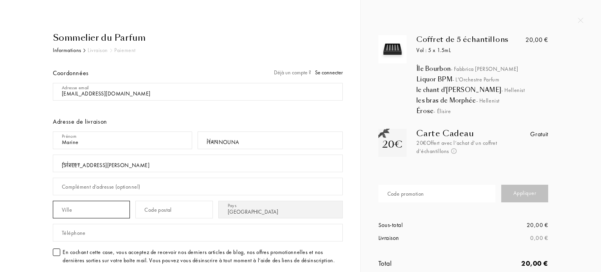
type input "Nalliers"
type input "85370"
click at [36, 202] on div "Sommelier du Parfum Informations Livraison Paiement Coordonnées Déjà un compte …" at bounding box center [189, 218] width 308 height 375
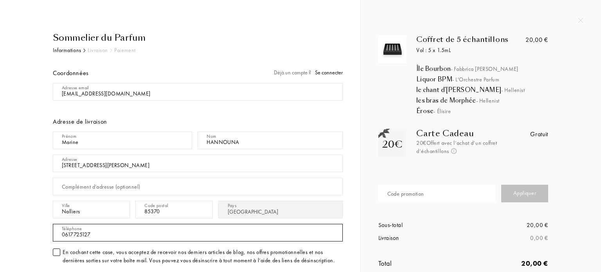
drag, startPoint x: 97, startPoint y: 234, endPoint x: 18, endPoint y: 222, distance: 80.4
click at [18, 222] on div "Sommelier du Parfum Informations Livraison Paiement Coordonnées Déjà un compte …" at bounding box center [180, 218] width 325 height 375
type input "0778132441"
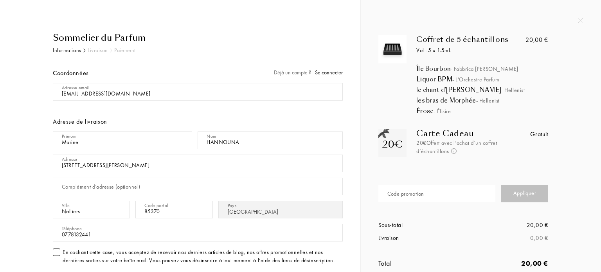
click at [56, 253] on div at bounding box center [56, 252] width 7 height 7
click at [25, 223] on div "Sommelier du Parfum Informations Livraison Paiement Coordonnées Déjà un compte …" at bounding box center [182, 218] width 319 height 375
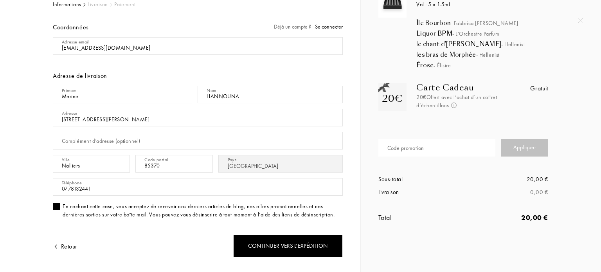
scroll to position [47, 0]
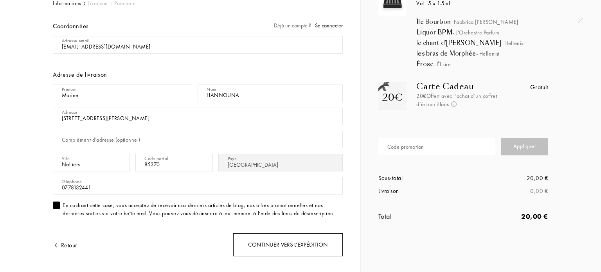
click at [310, 244] on div "Continuer vers l’expédition" at bounding box center [288, 244] width 110 height 23
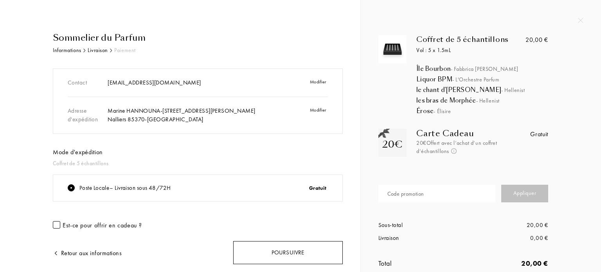
click at [274, 253] on div "Poursuivre" at bounding box center [288, 252] width 110 height 23
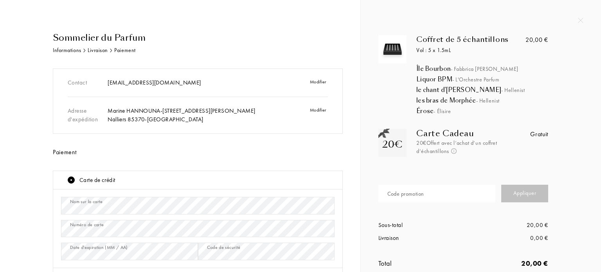
click at [40, 103] on div "Sommelier du Parfum Informations Livraison Paiement Contact marine.hannouna@hot…" at bounding box center [189, 236] width 308 height 410
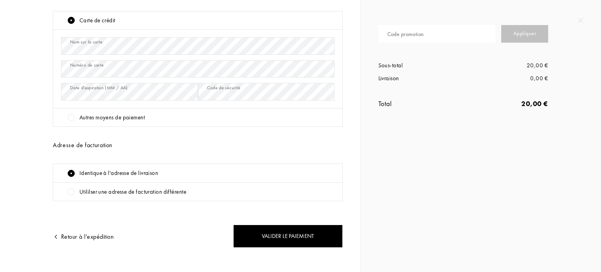
scroll to position [168, 0]
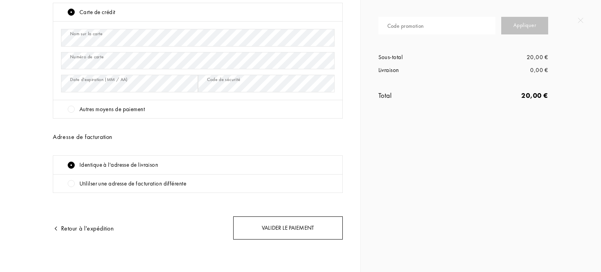
click at [250, 229] on div "Valider le paiement" at bounding box center [288, 227] width 110 height 23
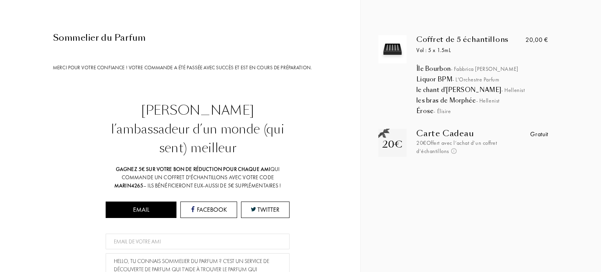
click at [334, 155] on div "Devenez l’ambassadeur d’un monde (qui sent) meilleur Gagnez 5€ sur votre bon de…" at bounding box center [198, 243] width 290 height 284
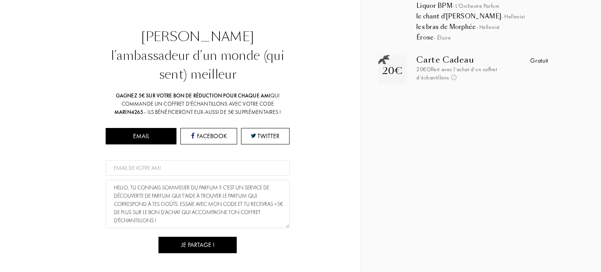
scroll to position [0, 0]
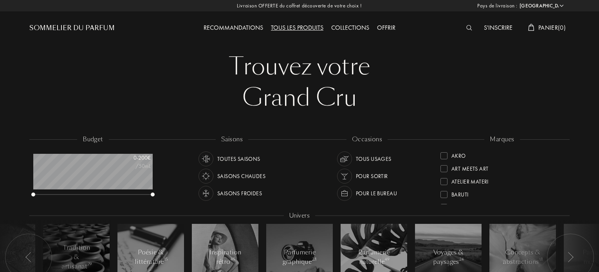
select select "FR"
click at [467, 26] on img at bounding box center [469, 27] width 6 height 5
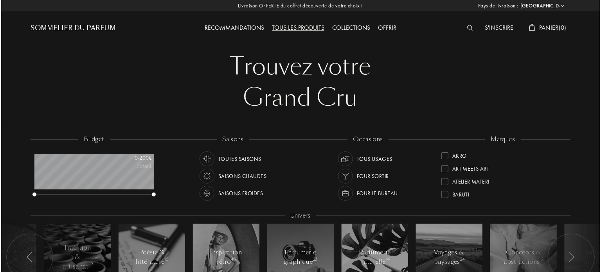
scroll to position [0, 0]
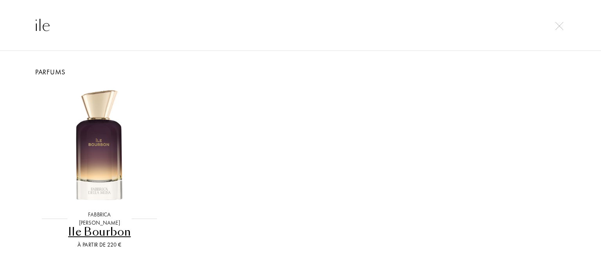
click at [495, 38] on div "ile" at bounding box center [300, 25] width 601 height 51
click at [487, 31] on input "ile" at bounding box center [301, 25] width 564 height 23
type input "i"
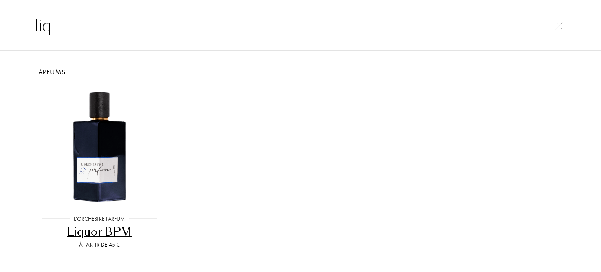
click at [152, 32] on input "liq" at bounding box center [301, 25] width 564 height 23
type input "l"
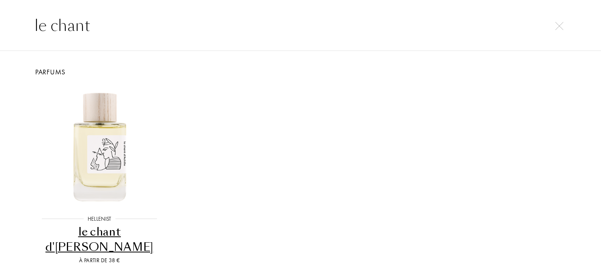
click at [287, 11] on div "le chant" at bounding box center [300, 25] width 601 height 51
click at [279, 17] on input "le chant" at bounding box center [301, 25] width 564 height 23
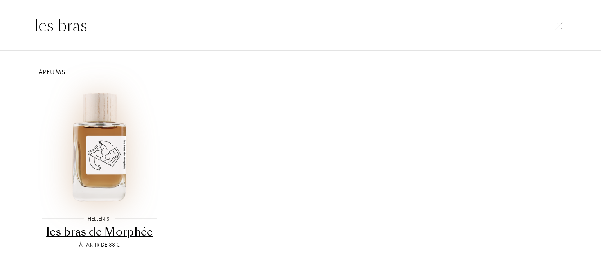
type input "les bras"
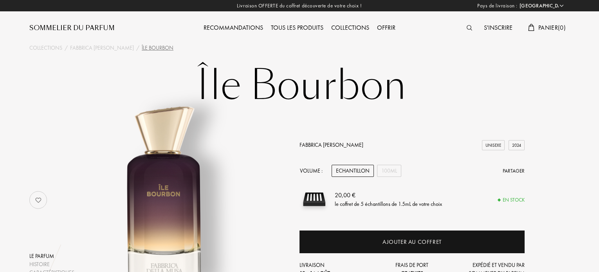
select select "FR"
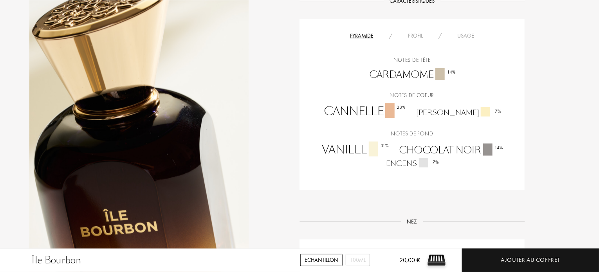
scroll to position [548, 0]
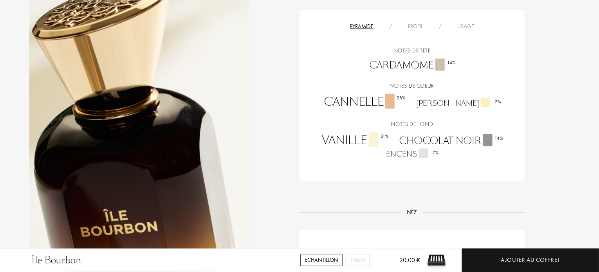
click at [420, 20] on div "Pyramide / Profil / Usage Notes de tête Cardamome 14 % Notes de coeur Cannelle …" at bounding box center [411, 95] width 225 height 171
click at [419, 24] on div "Profil" at bounding box center [415, 26] width 31 height 8
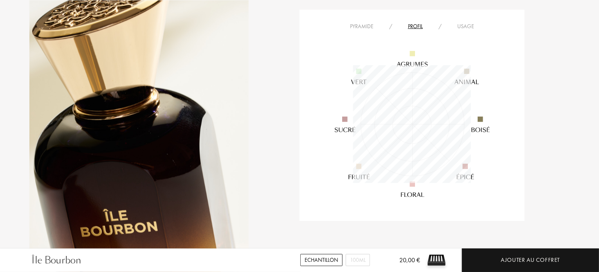
scroll to position [118, 118]
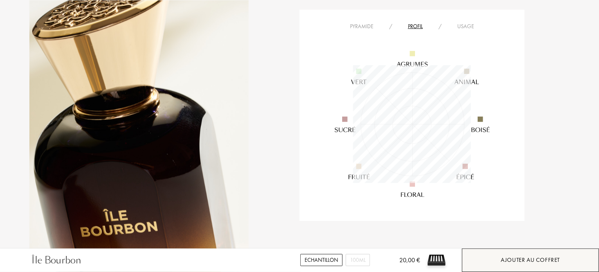
click at [497, 255] on div "Ajouter au coffret" at bounding box center [530, 260] width 137 height 23
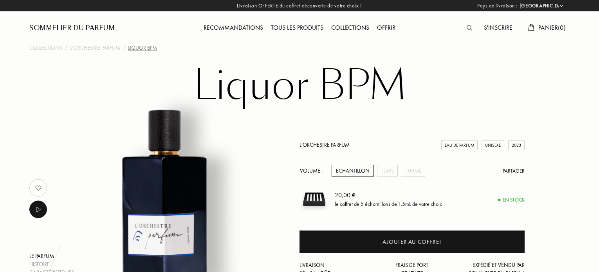
select select "FR"
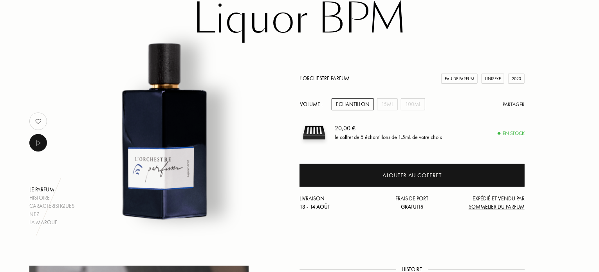
scroll to position [78, 0]
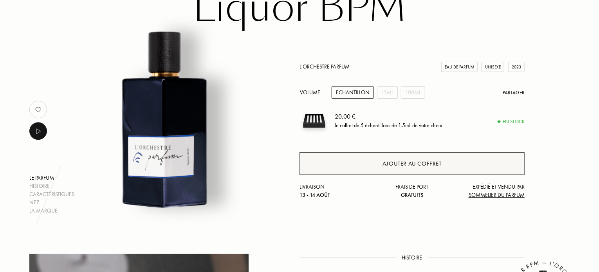
click at [379, 155] on div "Ajouter au coffret" at bounding box center [411, 163] width 225 height 23
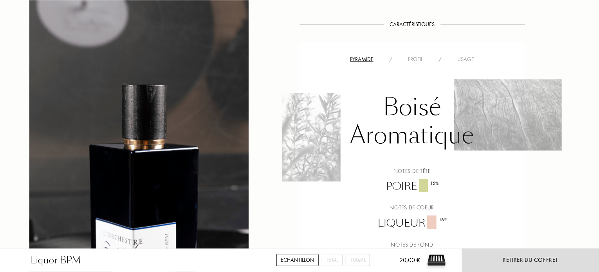
scroll to position [517, 0]
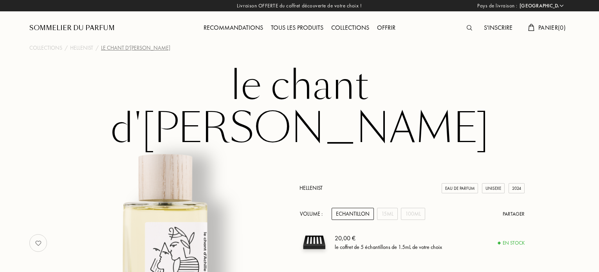
select select "FR"
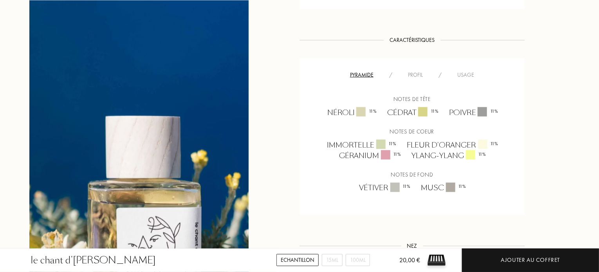
scroll to position [501, 0]
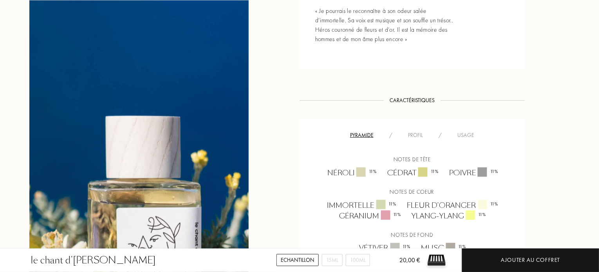
click at [408, 131] on div "Profil" at bounding box center [415, 135] width 31 height 8
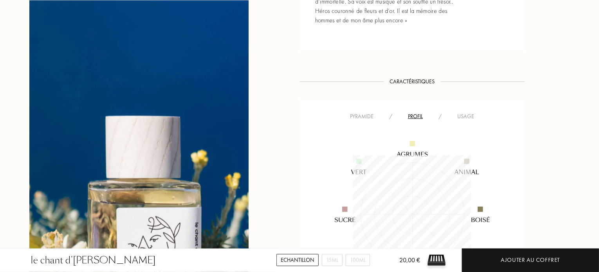
scroll to position [532, 0]
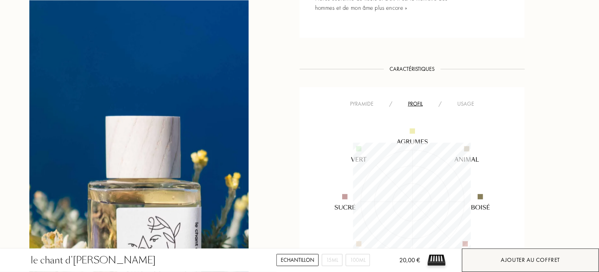
click at [539, 250] on div "Ajouter au coffret" at bounding box center [530, 260] width 137 height 23
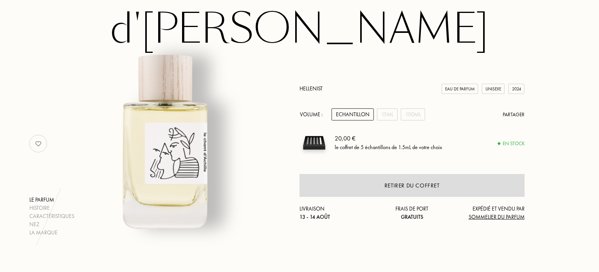
scroll to position [0, 0]
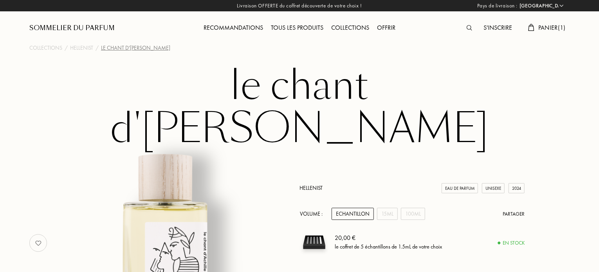
click at [241, 25] on div "Recommandations" at bounding box center [233, 28] width 67 height 10
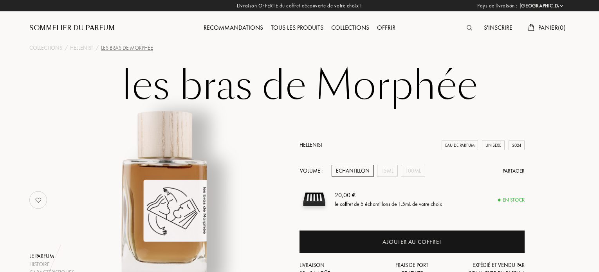
select select "FR"
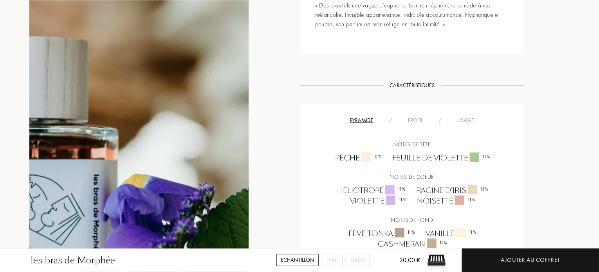
scroll to position [485, 0]
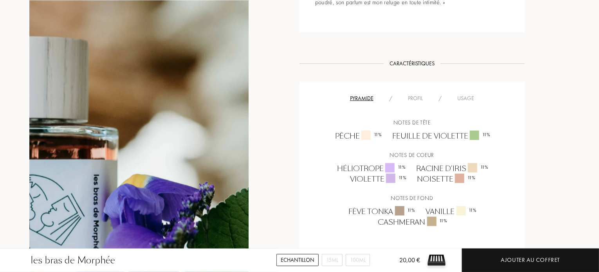
click at [424, 101] on div "Profil" at bounding box center [415, 98] width 31 height 8
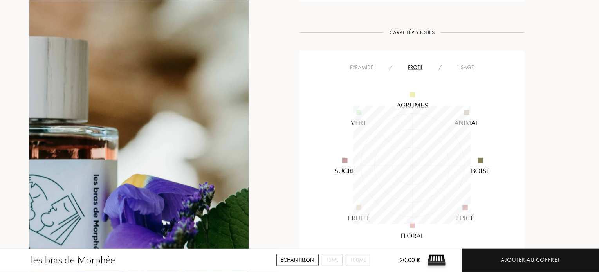
scroll to position [517, 0]
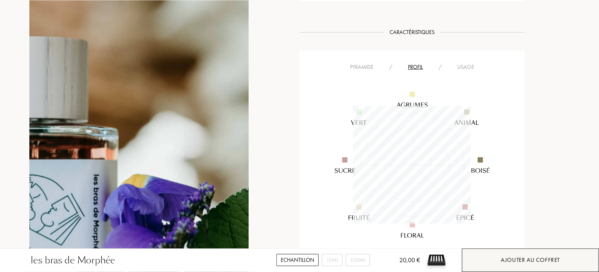
click at [574, 255] on div "Ajouter au coffret" at bounding box center [530, 260] width 137 height 23
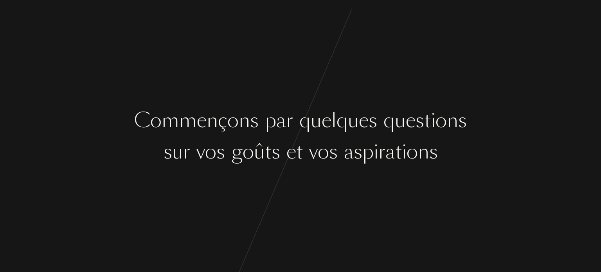
click at [307, 124] on div "q" at bounding box center [304, 120] width 11 height 29
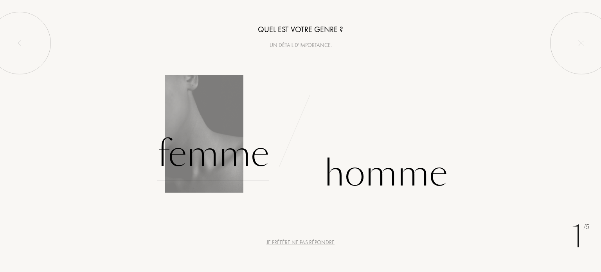
click at [249, 160] on div "Femme" at bounding box center [213, 154] width 112 height 53
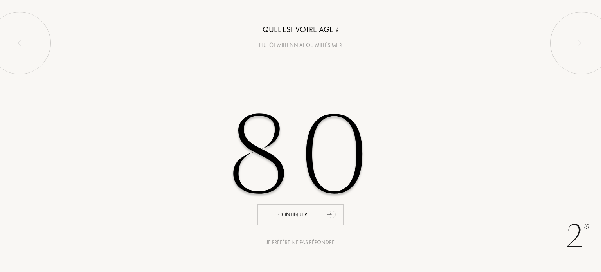
type input "80"
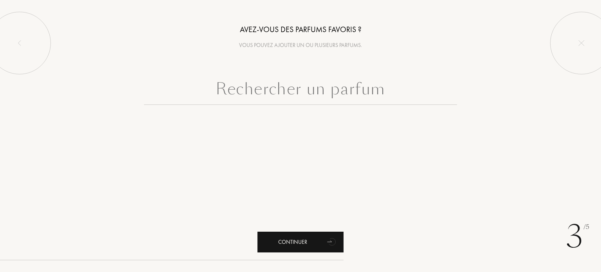
click at [294, 242] on div "Continuer" at bounding box center [301, 242] width 86 height 21
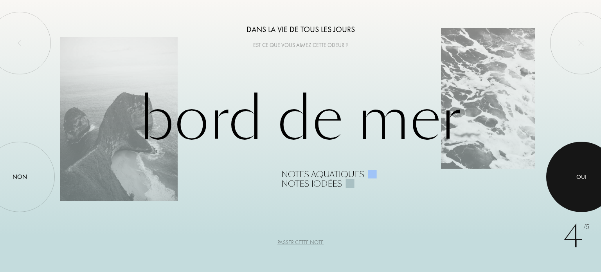
click at [600, 173] on div at bounding box center [581, 177] width 70 height 70
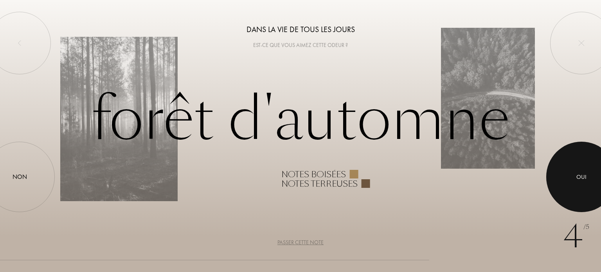
click at [600, 173] on div at bounding box center [581, 177] width 70 height 70
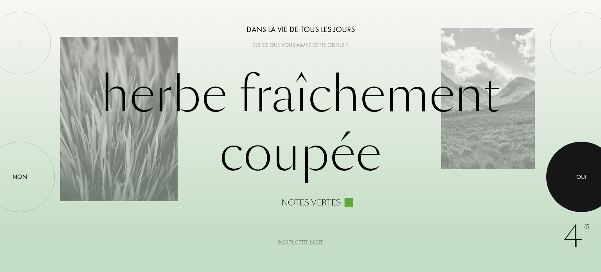
click at [600, 173] on div at bounding box center [581, 177] width 70 height 70
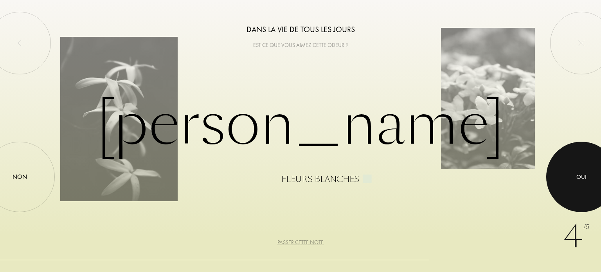
click at [600, 173] on div at bounding box center [581, 177] width 70 height 70
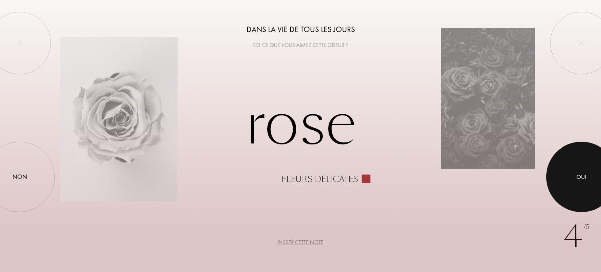
click at [600, 173] on div at bounding box center [581, 177] width 70 height 70
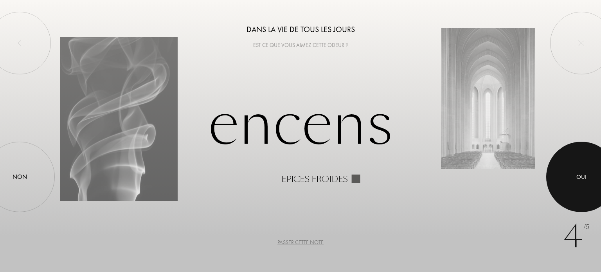
click at [600, 173] on div at bounding box center [581, 177] width 70 height 70
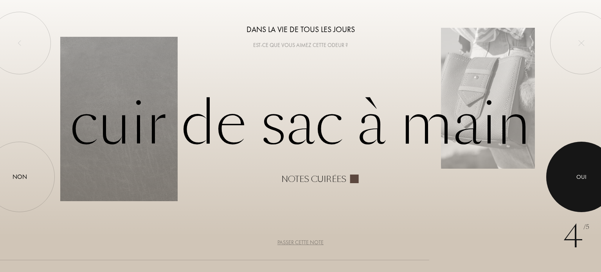
click at [600, 173] on div at bounding box center [581, 177] width 70 height 70
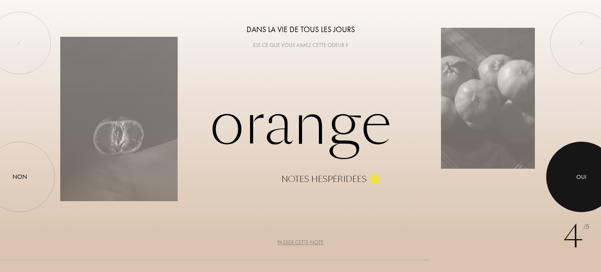
click at [600, 173] on div at bounding box center [581, 177] width 70 height 70
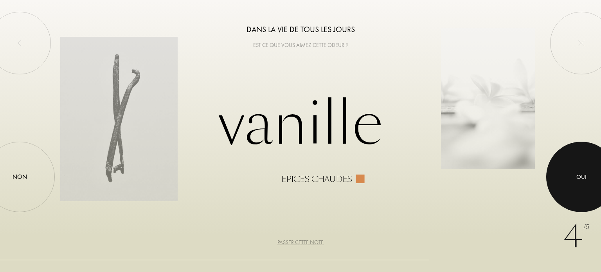
click at [600, 173] on div at bounding box center [581, 177] width 70 height 70
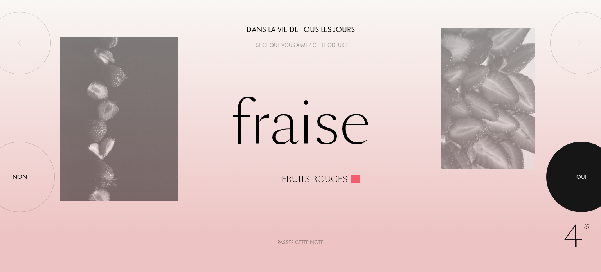
click at [600, 173] on div at bounding box center [581, 177] width 70 height 70
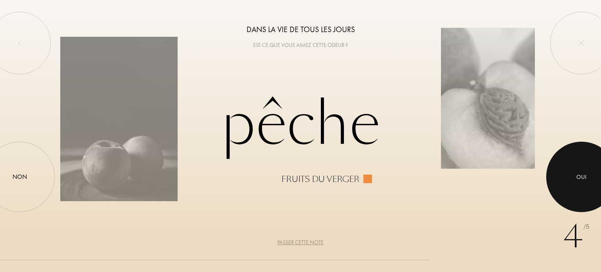
click at [600, 173] on div at bounding box center [581, 177] width 70 height 70
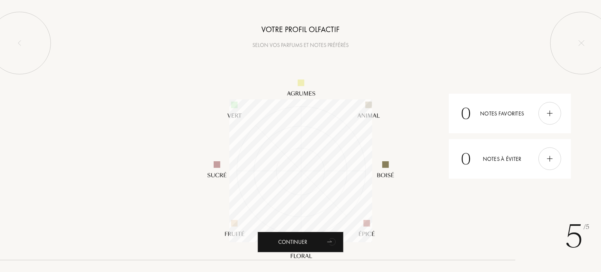
scroll to position [143, 143]
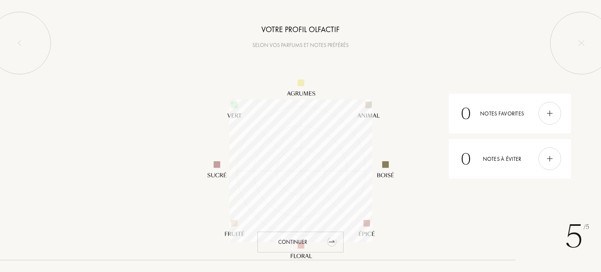
click at [312, 245] on div "Continuer" at bounding box center [301, 242] width 86 height 21
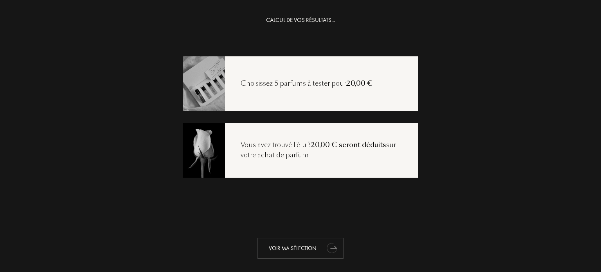
click at [283, 242] on div "Voir ma sélection" at bounding box center [301, 248] width 86 height 21
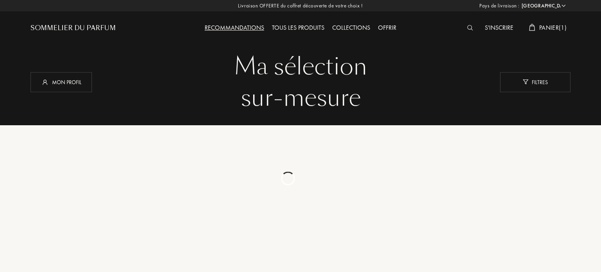
select select "FR"
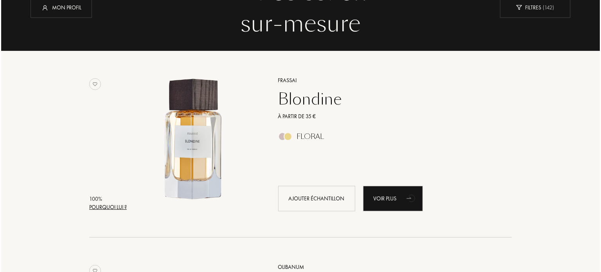
scroll to position [141, 0]
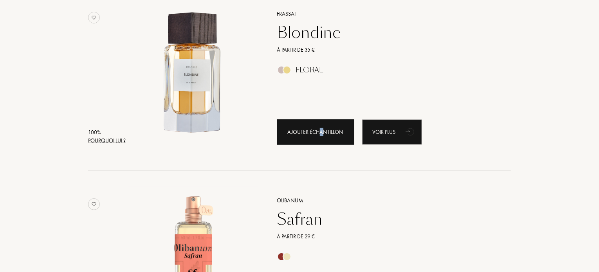
click at [321, 137] on div "Ajouter échantillon" at bounding box center [315, 131] width 77 height 25
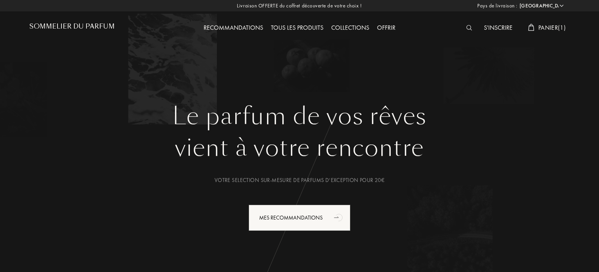
select select "FR"
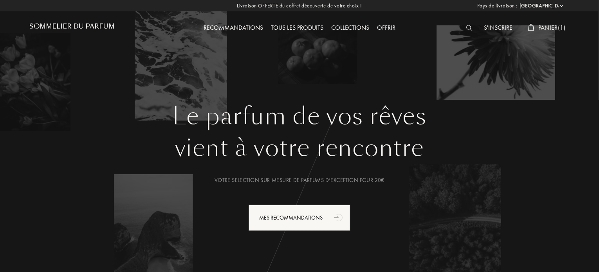
click at [467, 25] on div at bounding box center [471, 28] width 18 height 10
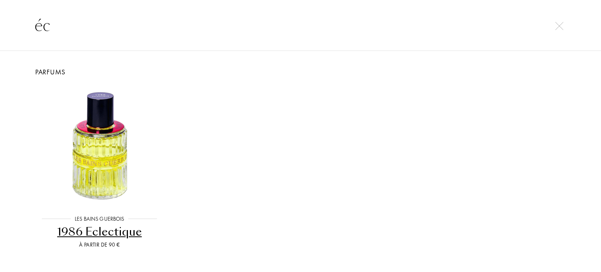
type input "é"
